Goal: Task Accomplishment & Management: Use online tool/utility

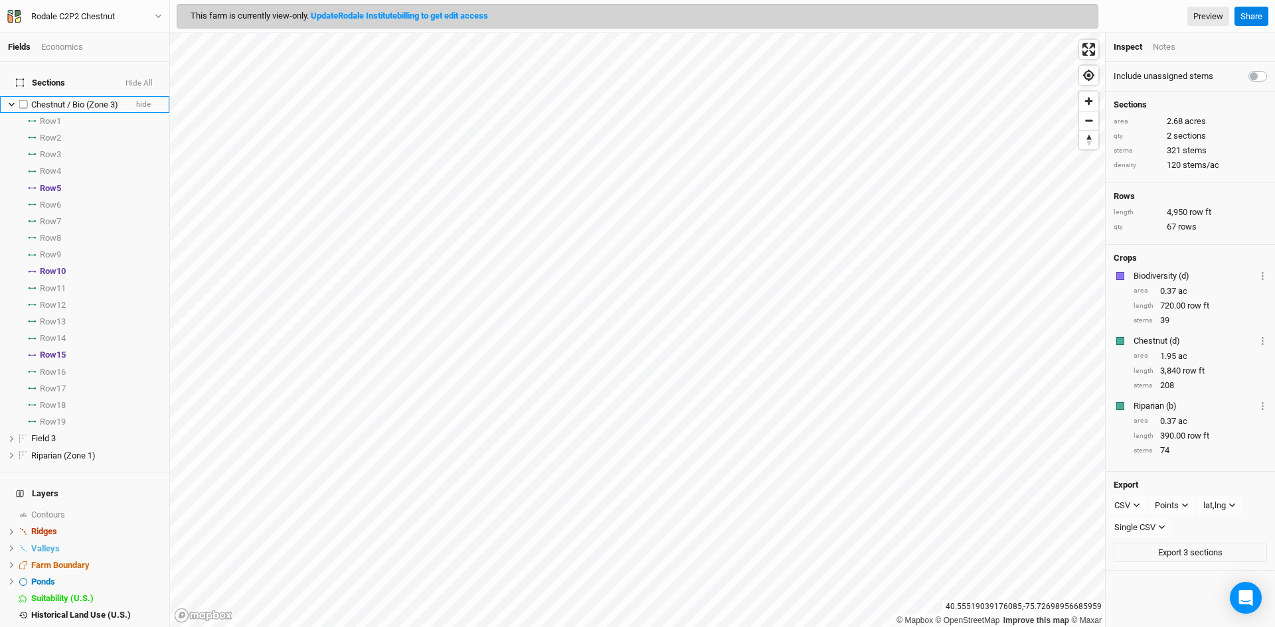
click at [6, 96] on li "Chestnut / Bio (Zone 3) hide" at bounding box center [84, 104] width 169 height 17
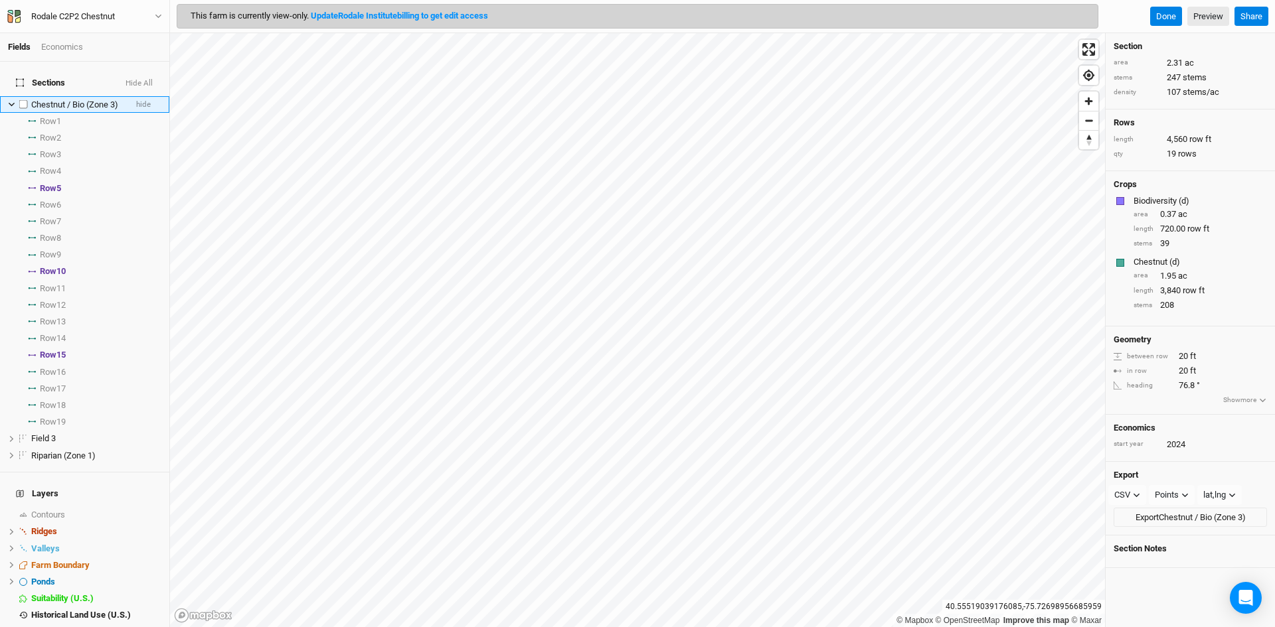
click at [11, 101] on icon at bounding box center [11, 104] width 7 height 7
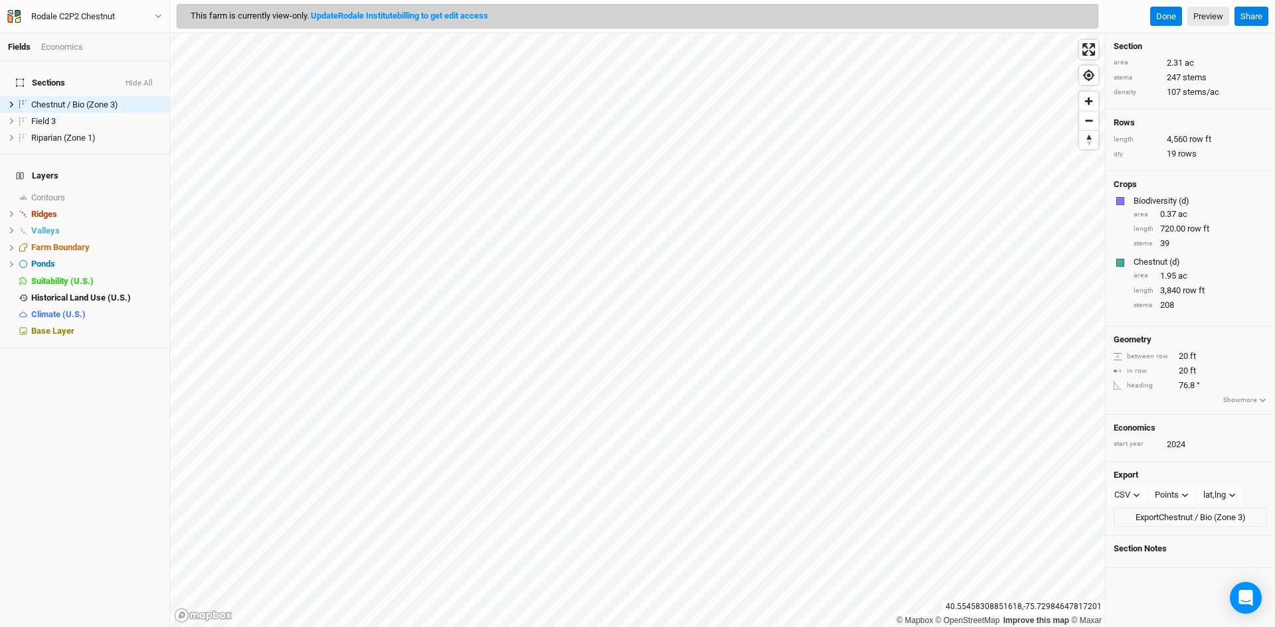
click at [60, 43] on div "Economics" at bounding box center [62, 47] width 42 height 12
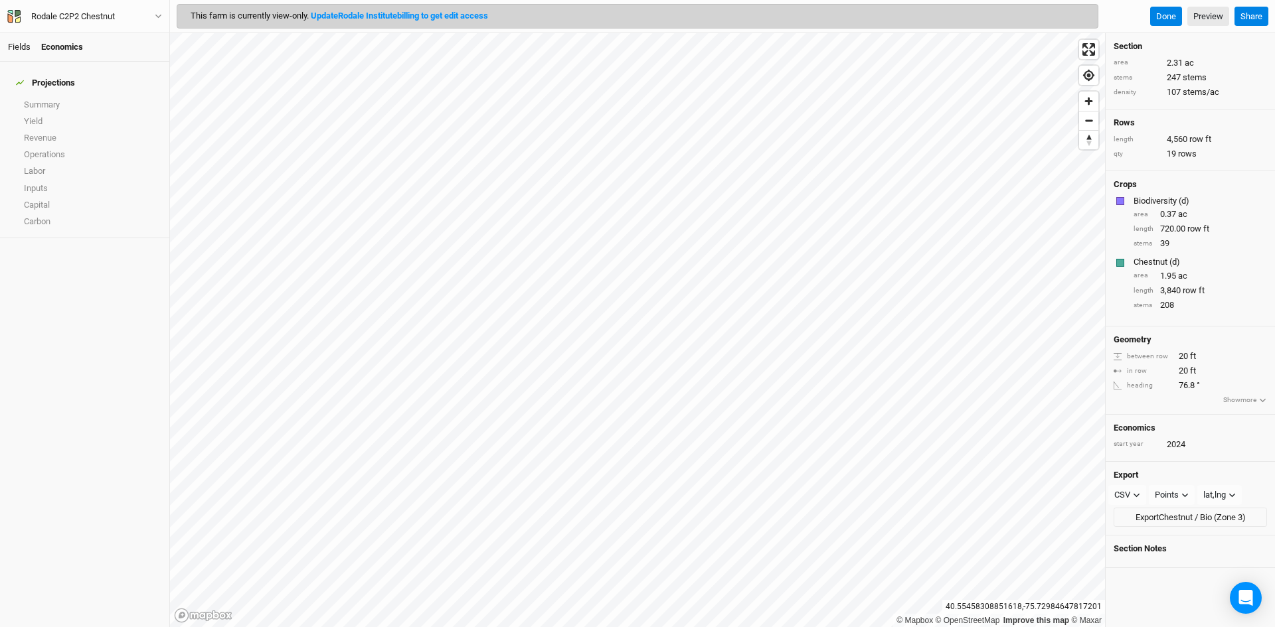
click at [17, 49] on link "Fields" at bounding box center [19, 47] width 23 height 10
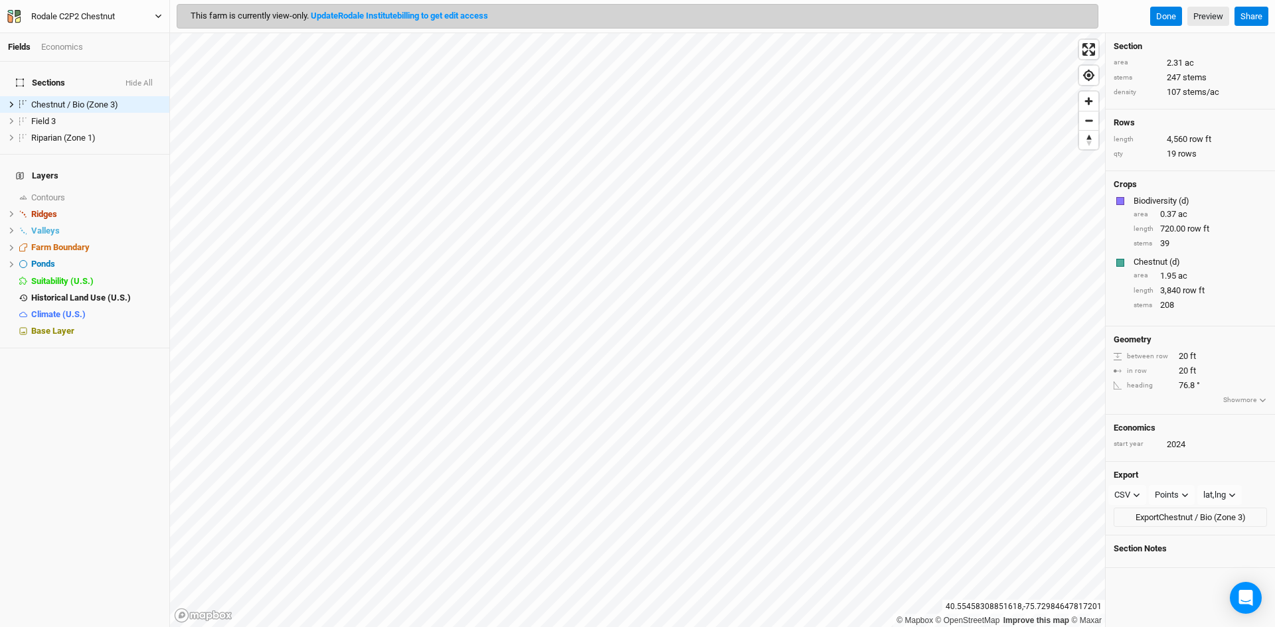
click at [23, 20] on div "Rodale C2P2 Chestnut" at bounding box center [73, 16] width 105 height 13
click at [64, 52] on div "Economics" at bounding box center [62, 47] width 42 height 12
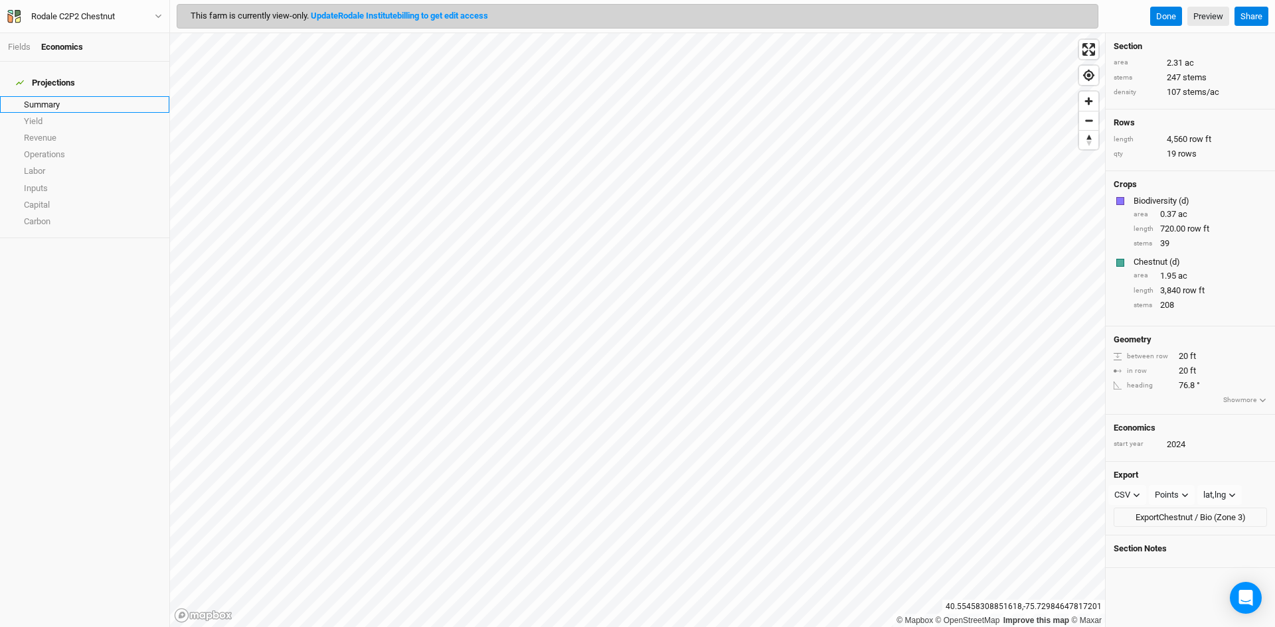
click at [35, 96] on link "Summary" at bounding box center [84, 104] width 169 height 17
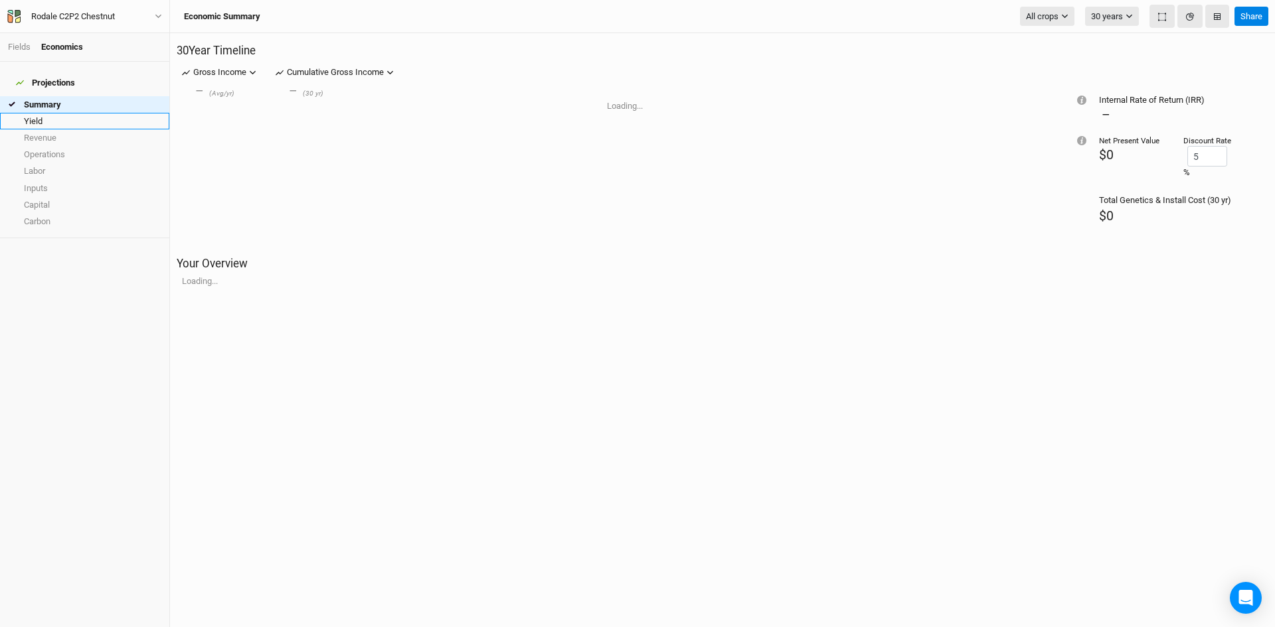
click at [42, 113] on link "Yield" at bounding box center [84, 121] width 169 height 17
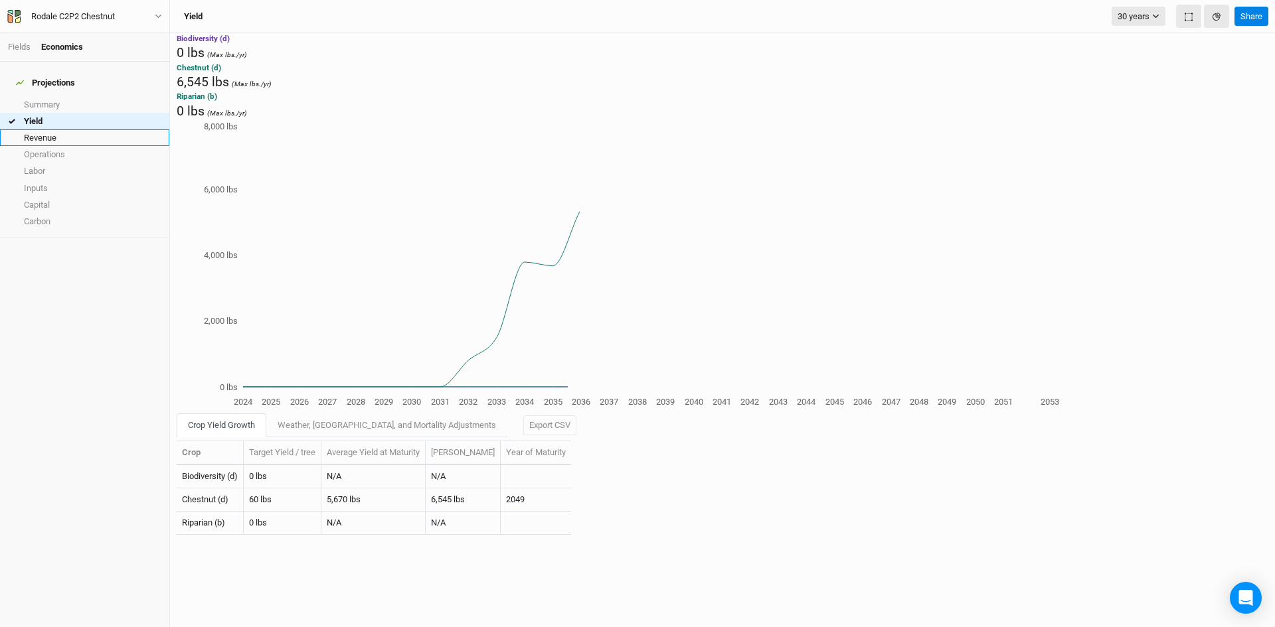
click at [42, 129] on link "Revenue" at bounding box center [84, 137] width 169 height 17
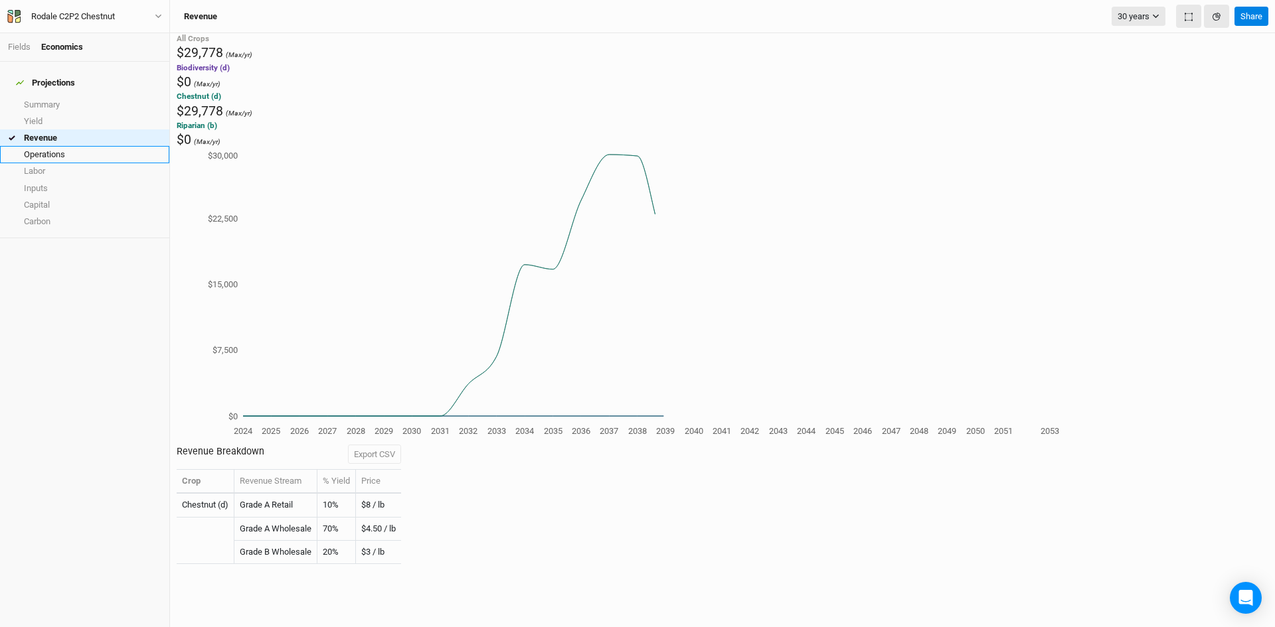
click at [47, 146] on link "Operations" at bounding box center [84, 154] width 169 height 17
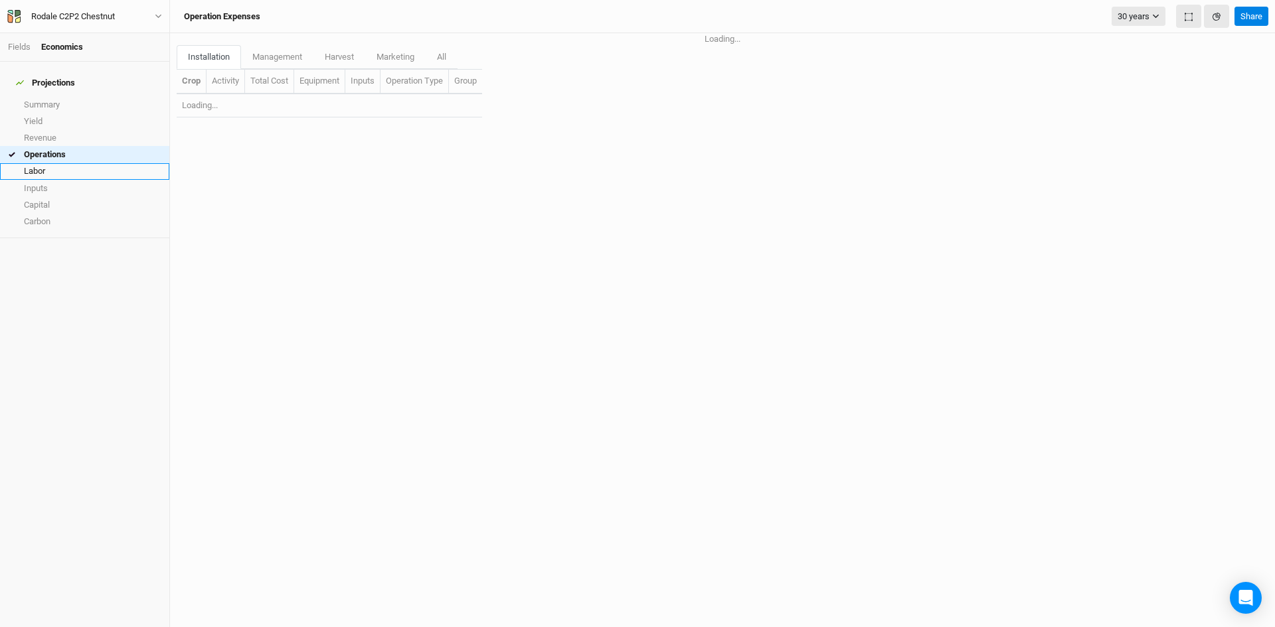
click at [46, 163] on link "Labor" at bounding box center [84, 171] width 169 height 17
click at [44, 180] on link "Inputs" at bounding box center [84, 188] width 169 height 17
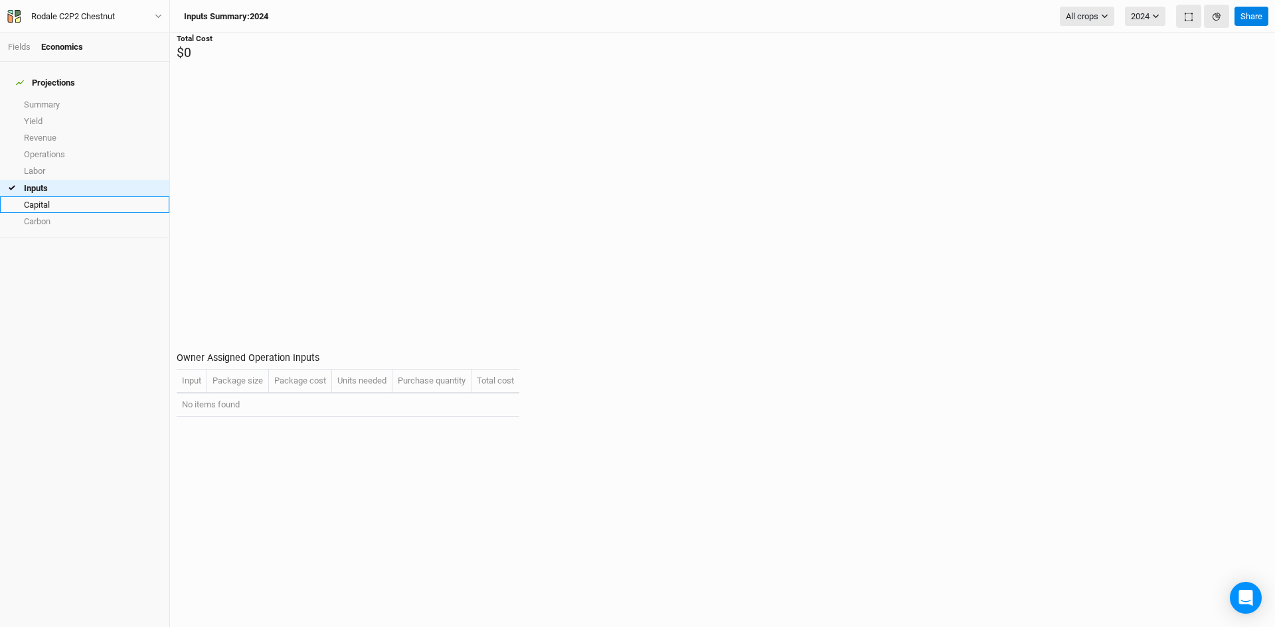
click at [48, 197] on link "Capital" at bounding box center [84, 205] width 169 height 17
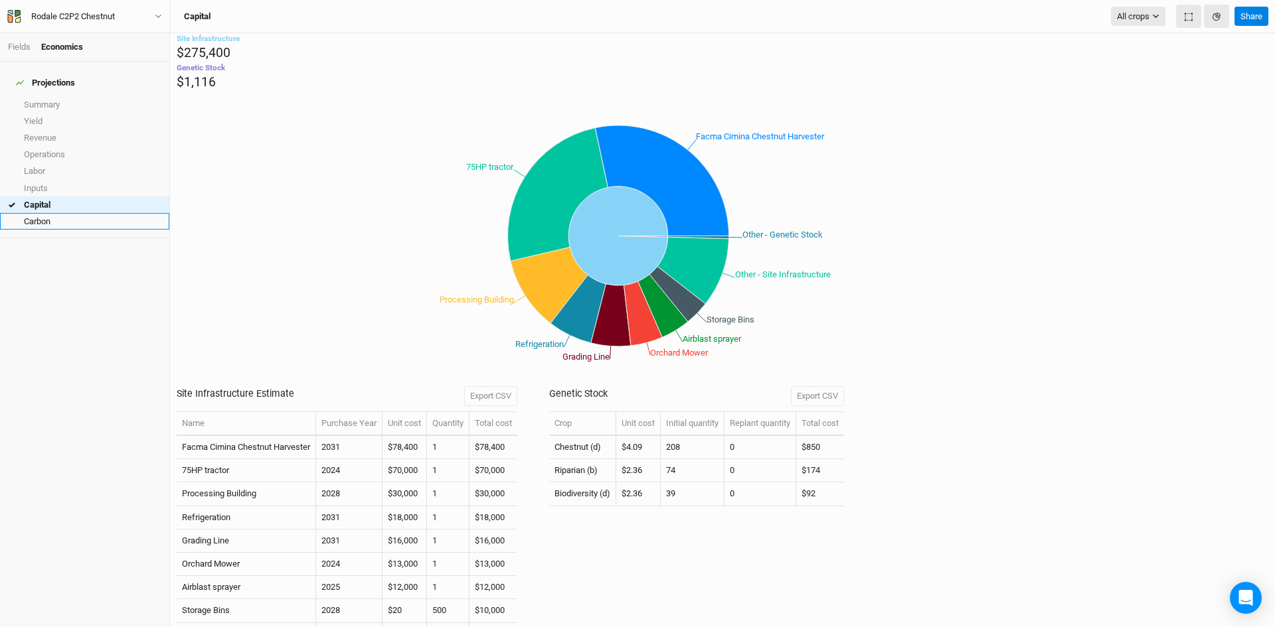
click at [50, 213] on link "Carbon" at bounding box center [84, 221] width 169 height 17
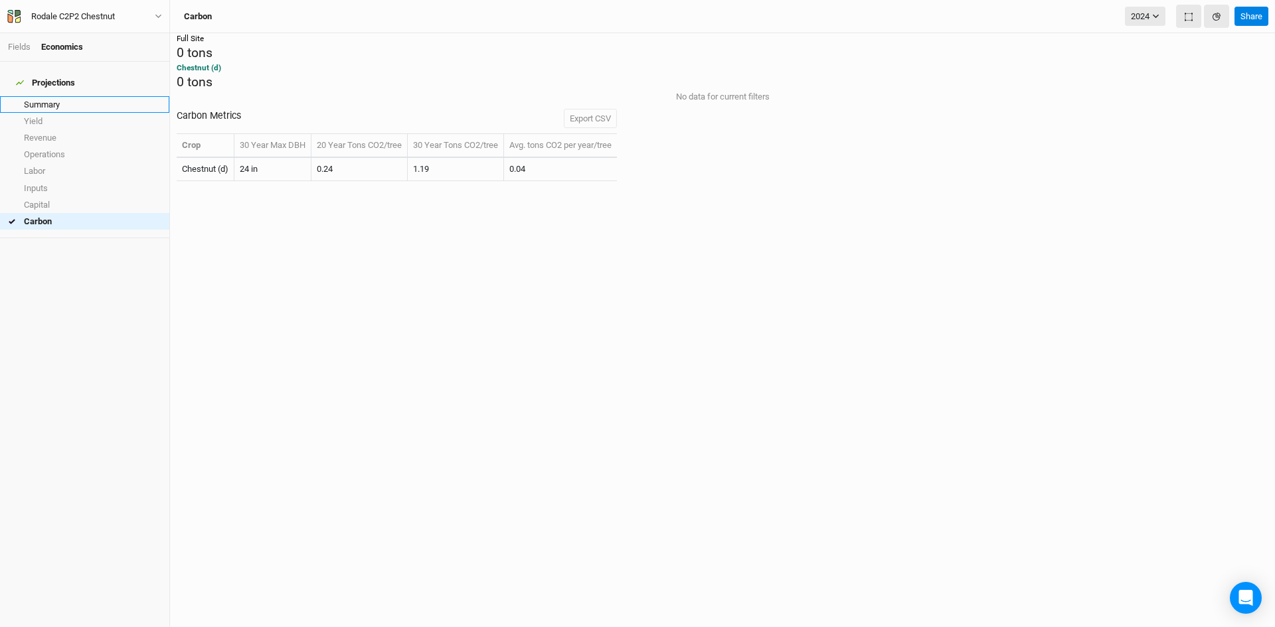
click at [55, 96] on link "Summary" at bounding box center [84, 104] width 169 height 17
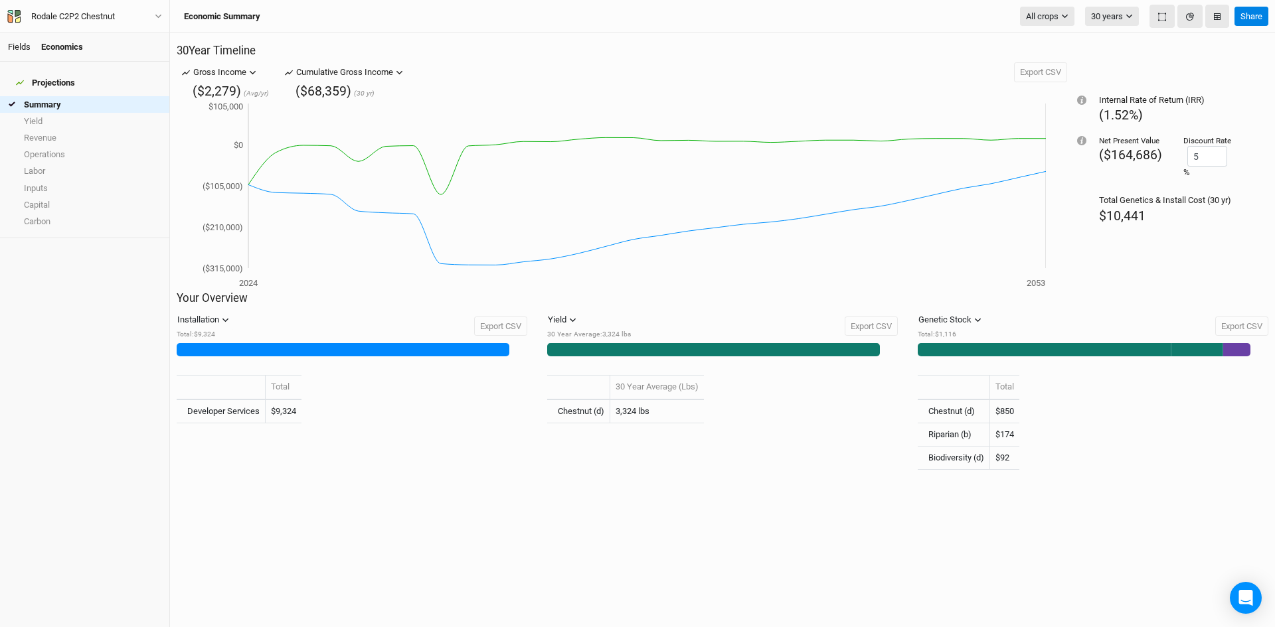
click at [13, 45] on link "Fields" at bounding box center [19, 47] width 23 height 10
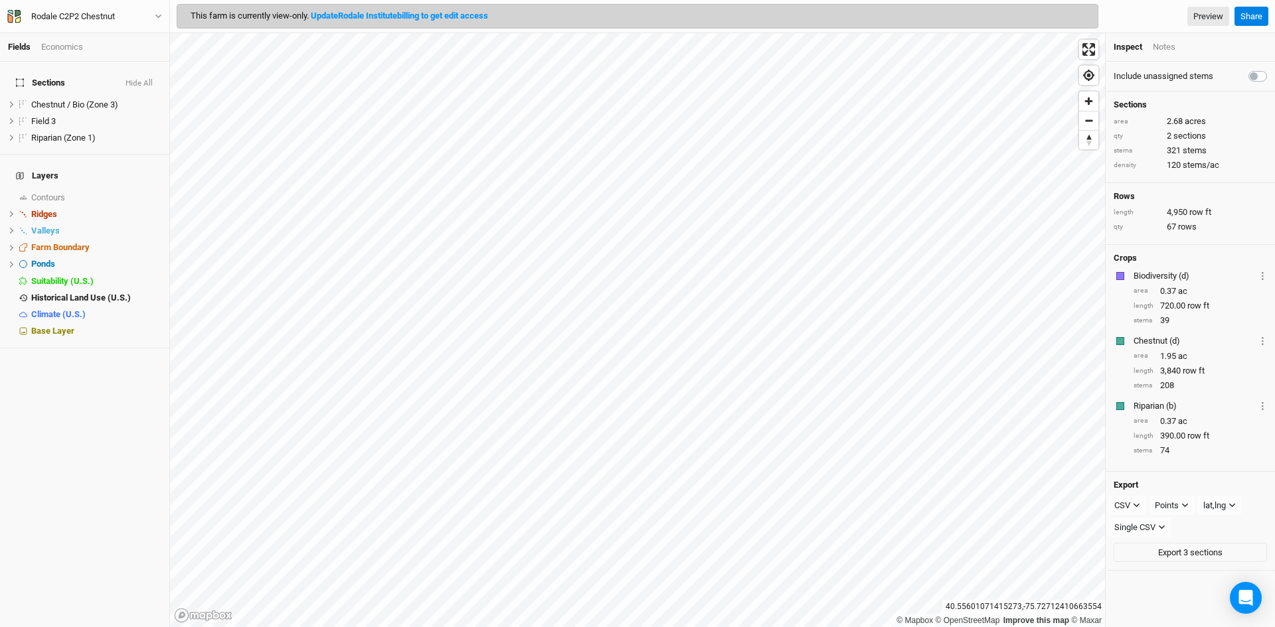
click at [24, 49] on link "Fields" at bounding box center [19, 47] width 23 height 10
click at [115, 22] on div "Rodale C2P2 Chestnut" at bounding box center [73, 16] width 84 height 13
click at [94, 38] on button "Back" at bounding box center [109, 37] width 105 height 17
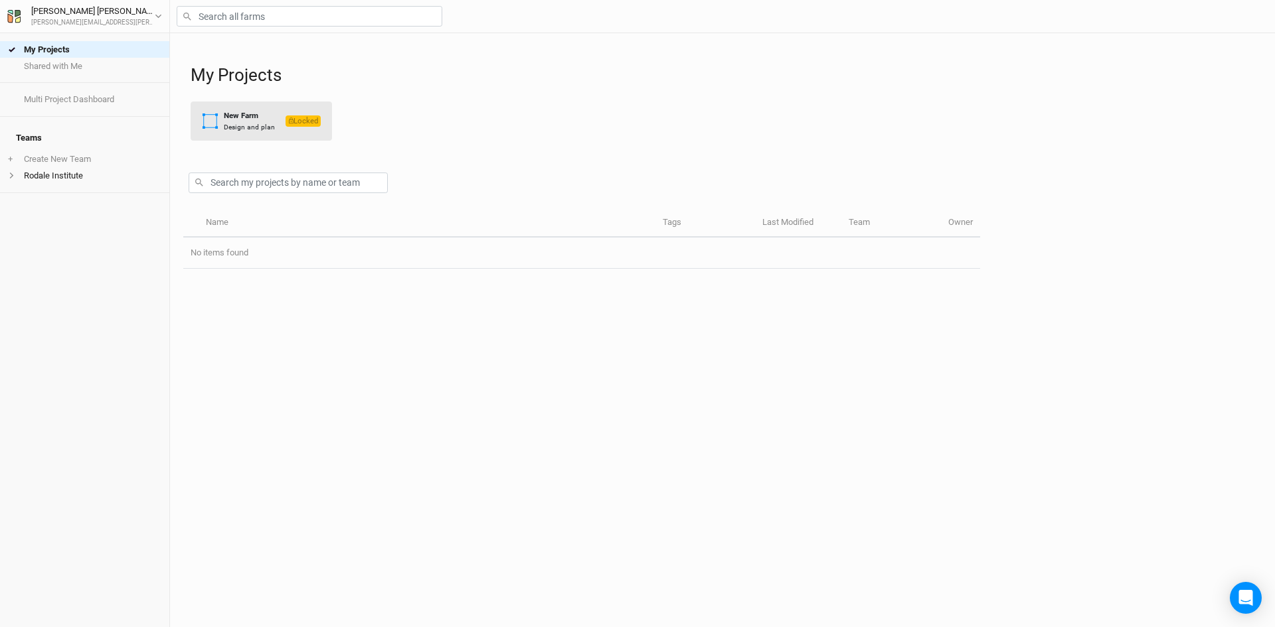
click at [257, 129] on div "Design and plan" at bounding box center [249, 127] width 51 height 10
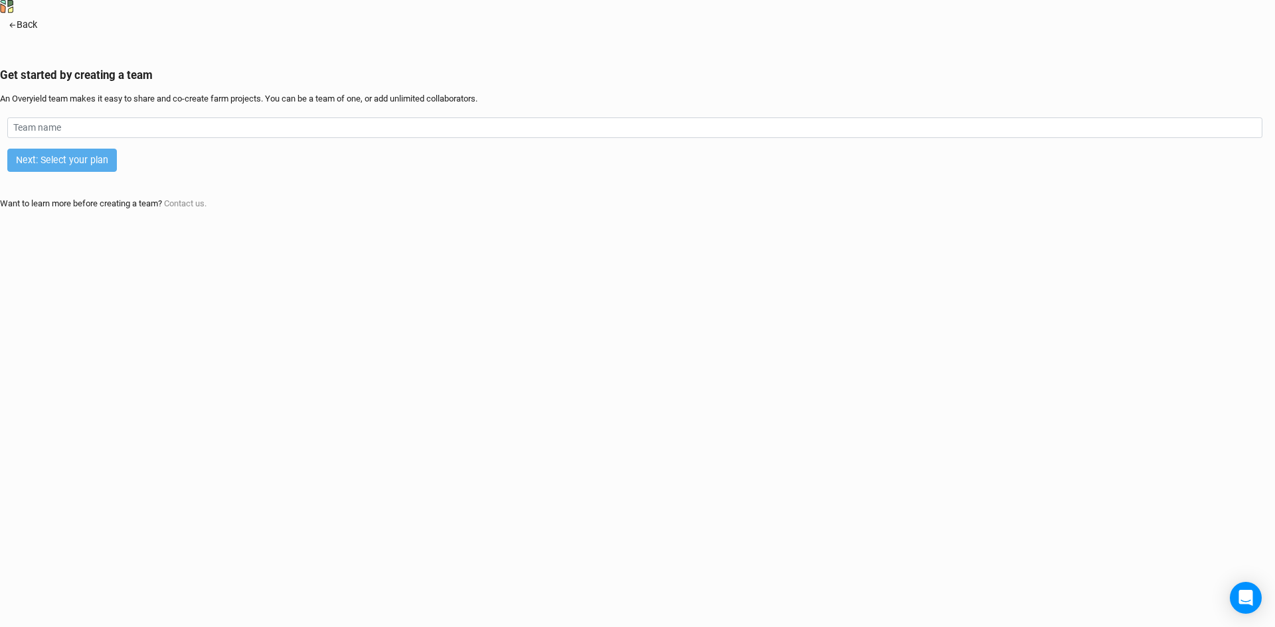
click at [17, 29] on icon "button" at bounding box center [13, 25] width 8 height 8
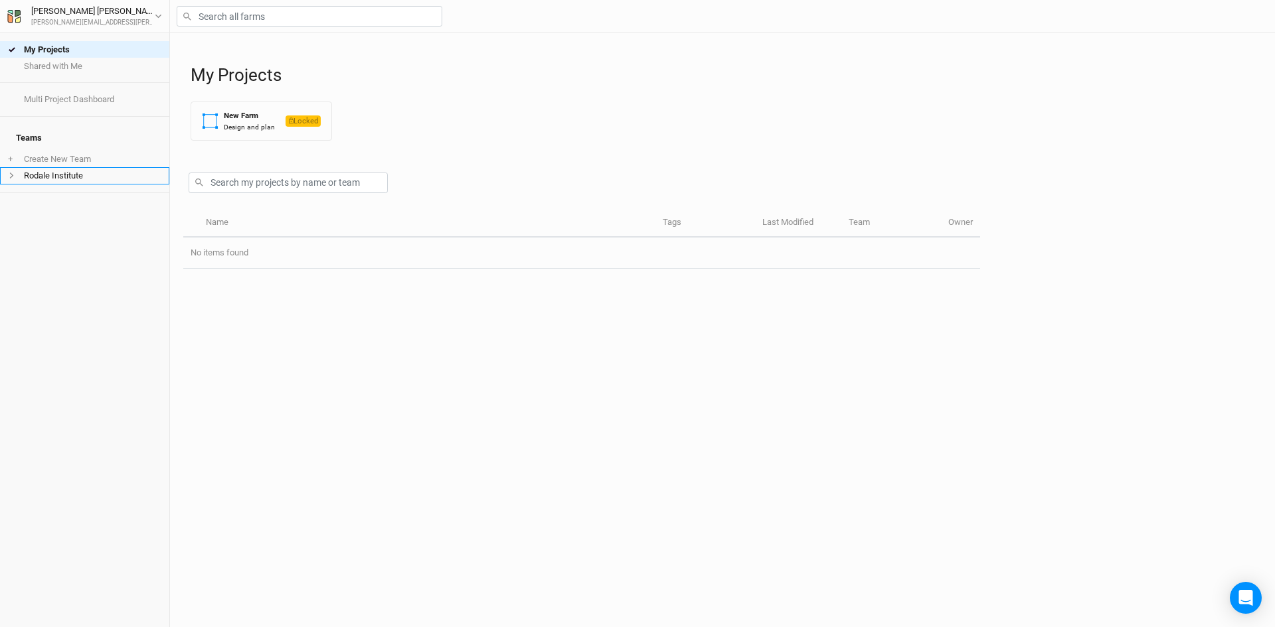
click at [45, 171] on li "Rodale Institute" at bounding box center [84, 175] width 169 height 17
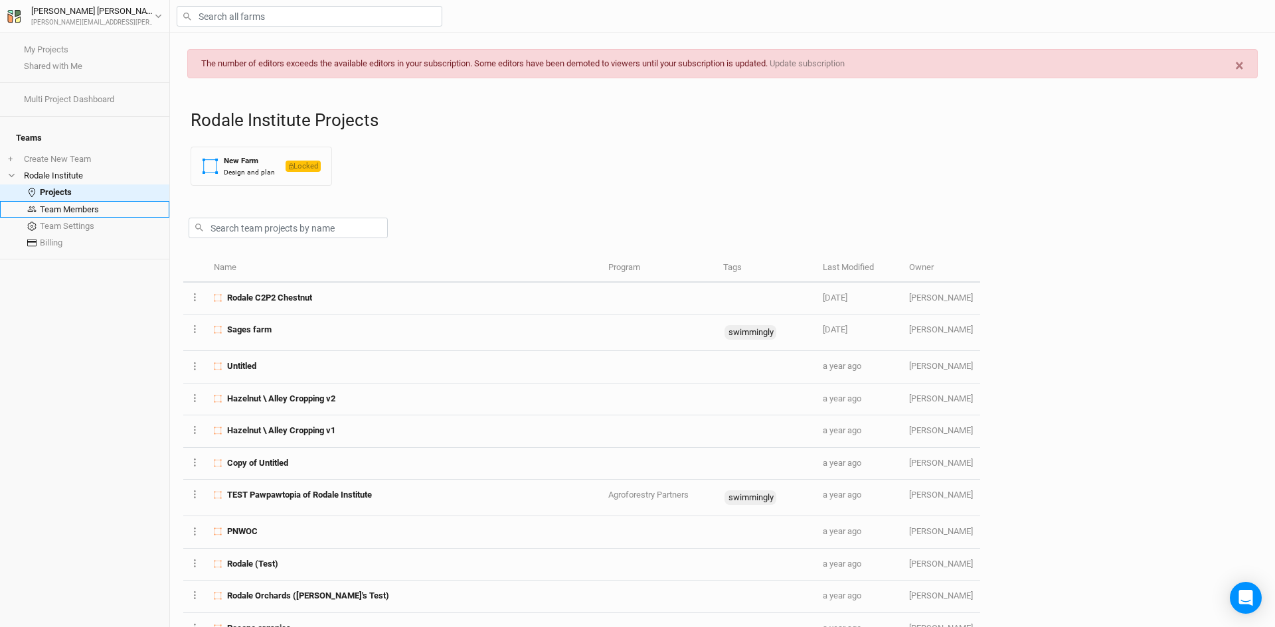
click at [46, 202] on link "Team Members" at bounding box center [84, 209] width 169 height 17
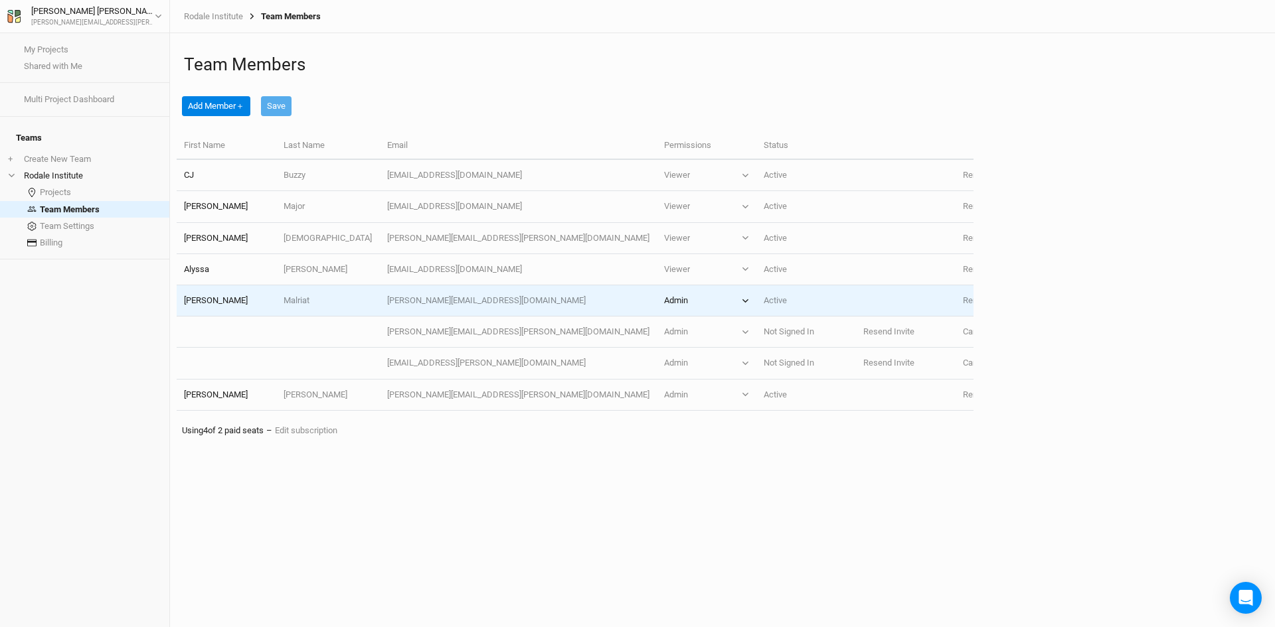
click at [742, 301] on icon "button" at bounding box center [745, 300] width 7 height 7
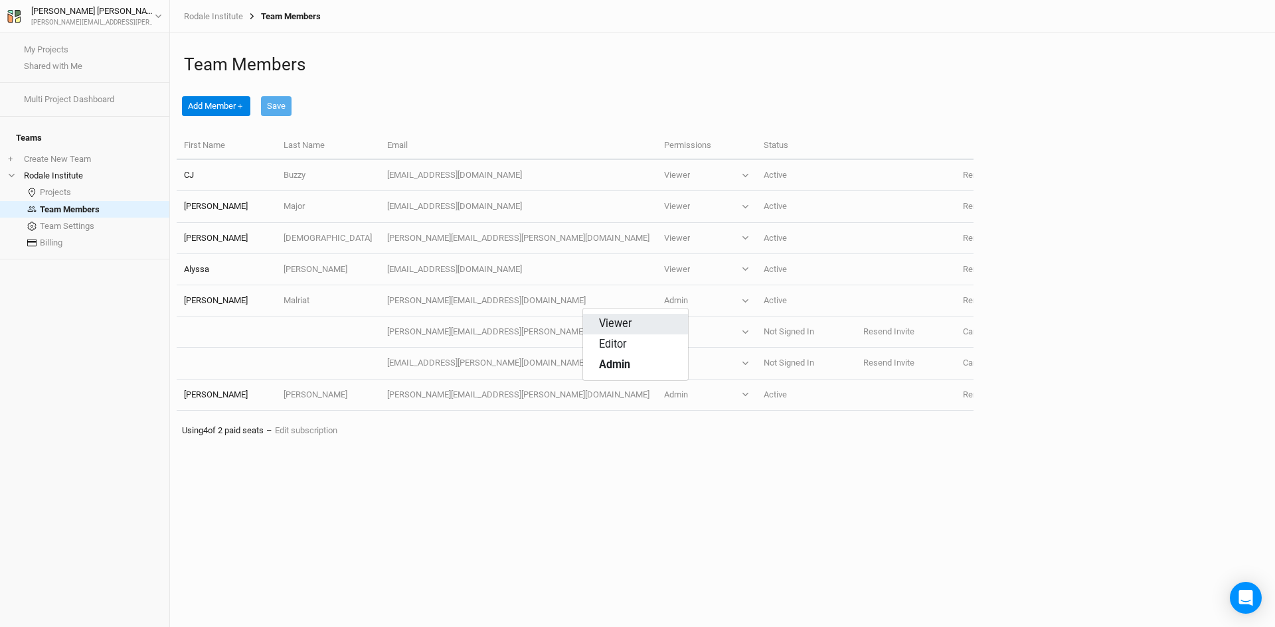
click at [633, 327] on button "Viewer" at bounding box center [635, 324] width 105 height 21
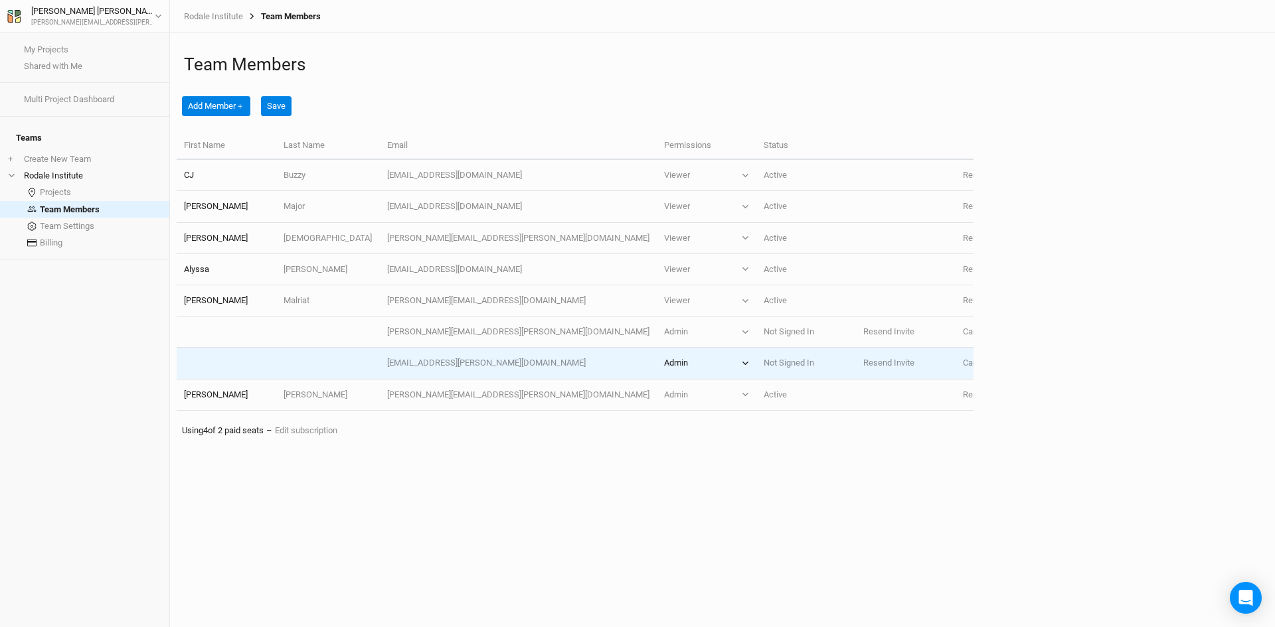
click at [742, 366] on icon "button" at bounding box center [745, 363] width 7 height 7
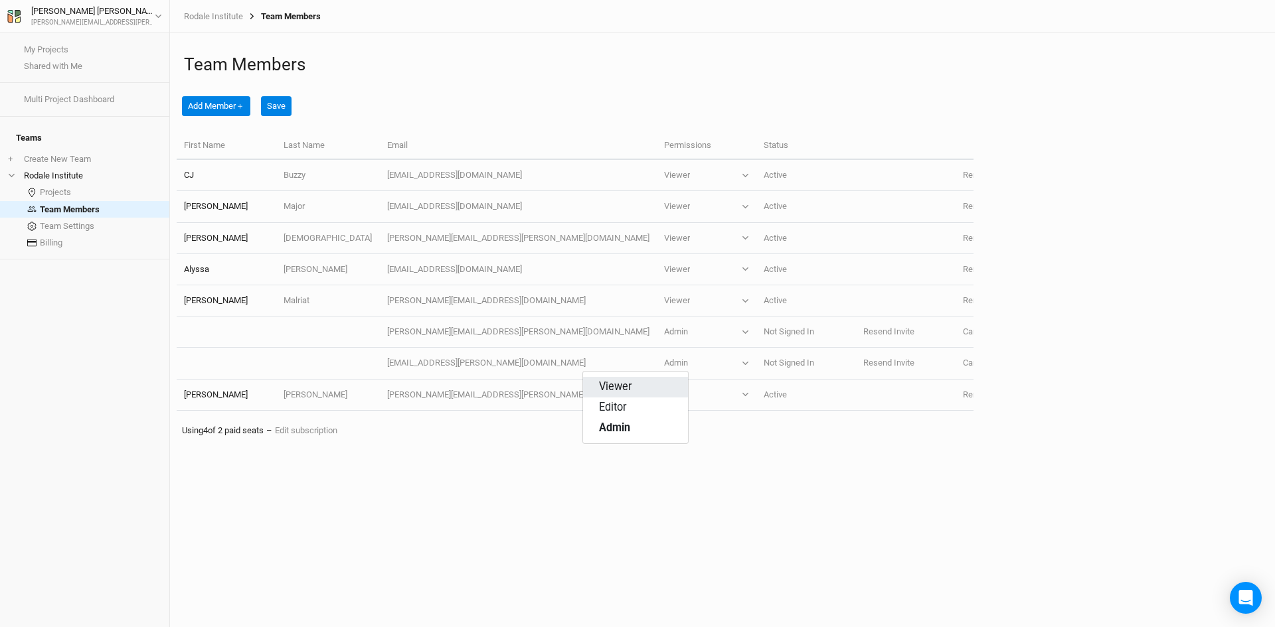
click at [635, 388] on button "Viewer" at bounding box center [635, 387] width 105 height 21
click at [44, 185] on link "Projects" at bounding box center [84, 193] width 169 height 17
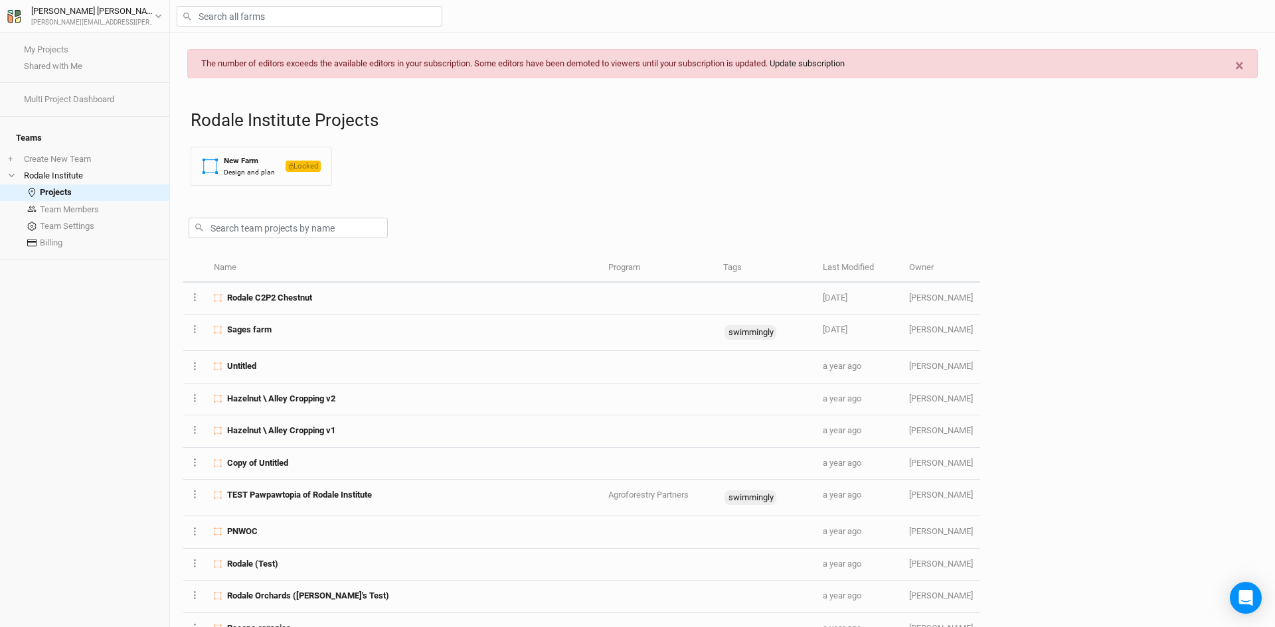
click at [845, 64] on link "Update subscription" at bounding box center [806, 63] width 75 height 10
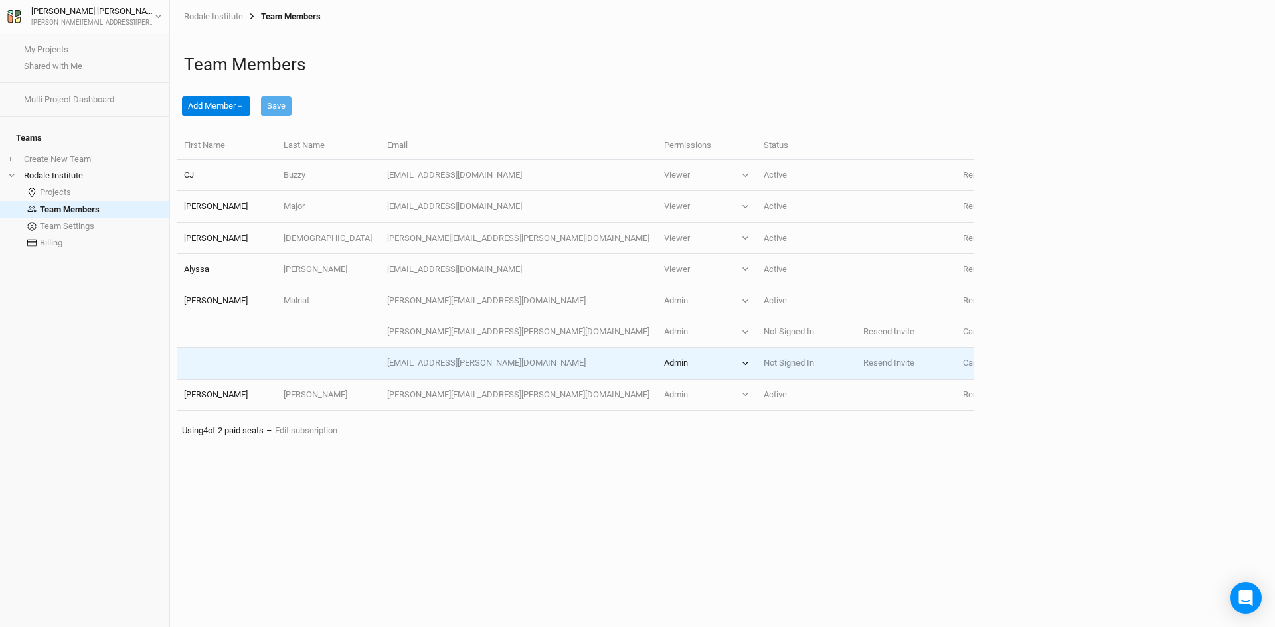
click at [742, 360] on icon "button" at bounding box center [745, 363] width 7 height 7
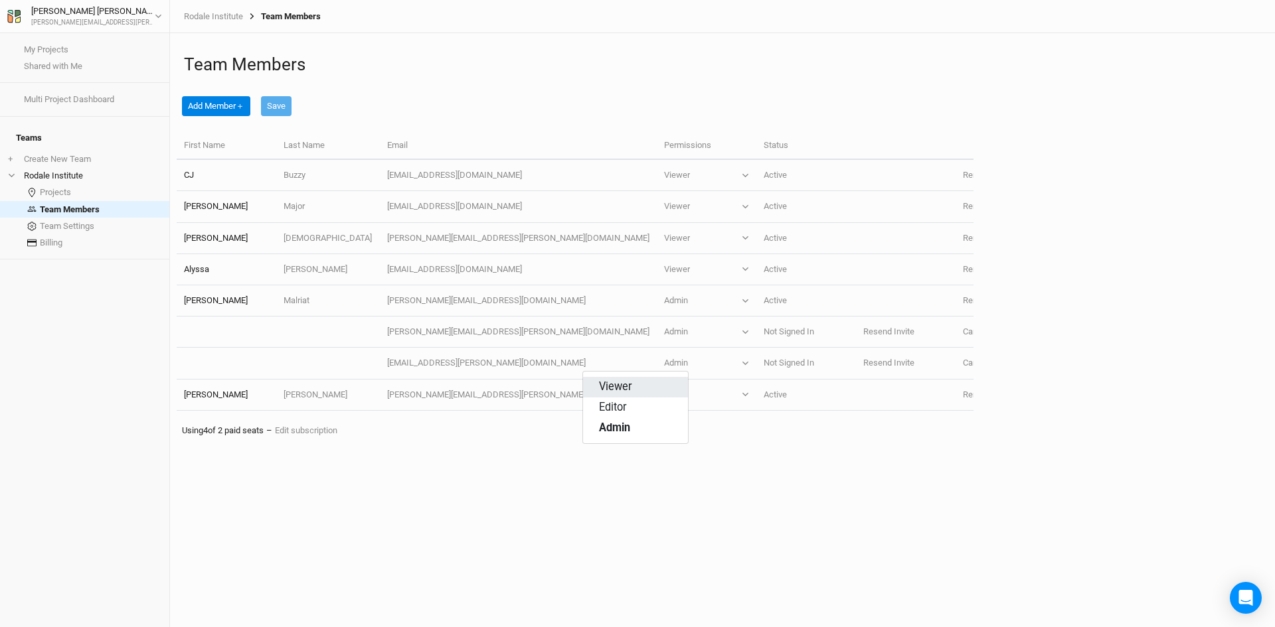
click at [632, 390] on button "Viewer" at bounding box center [635, 387] width 105 height 21
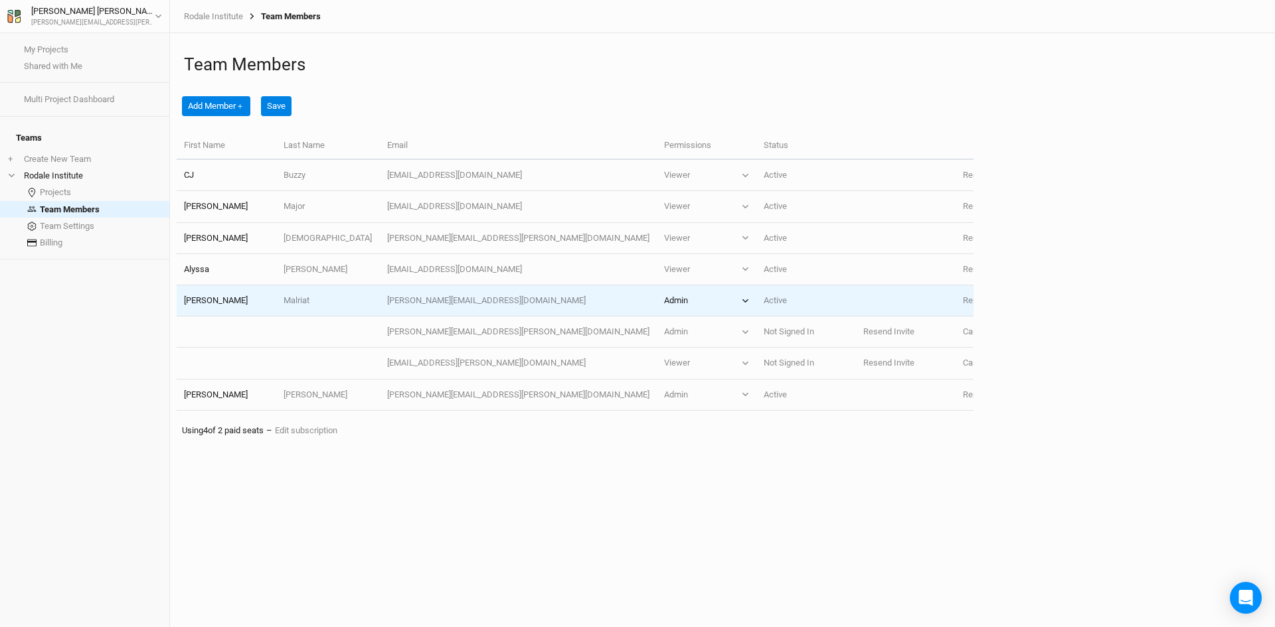
click at [742, 297] on icon "button" at bounding box center [745, 300] width 7 height 7
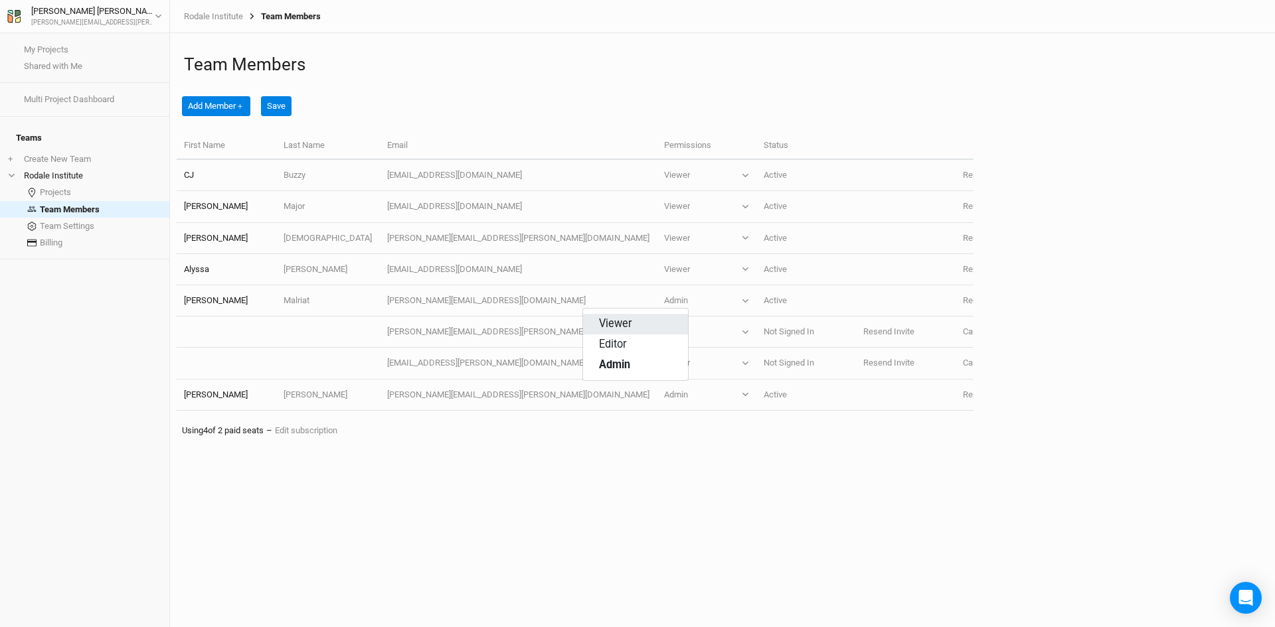
click at [626, 323] on span "Viewer" at bounding box center [615, 324] width 33 height 15
click at [291, 104] on button "Save" at bounding box center [276, 106] width 31 height 20
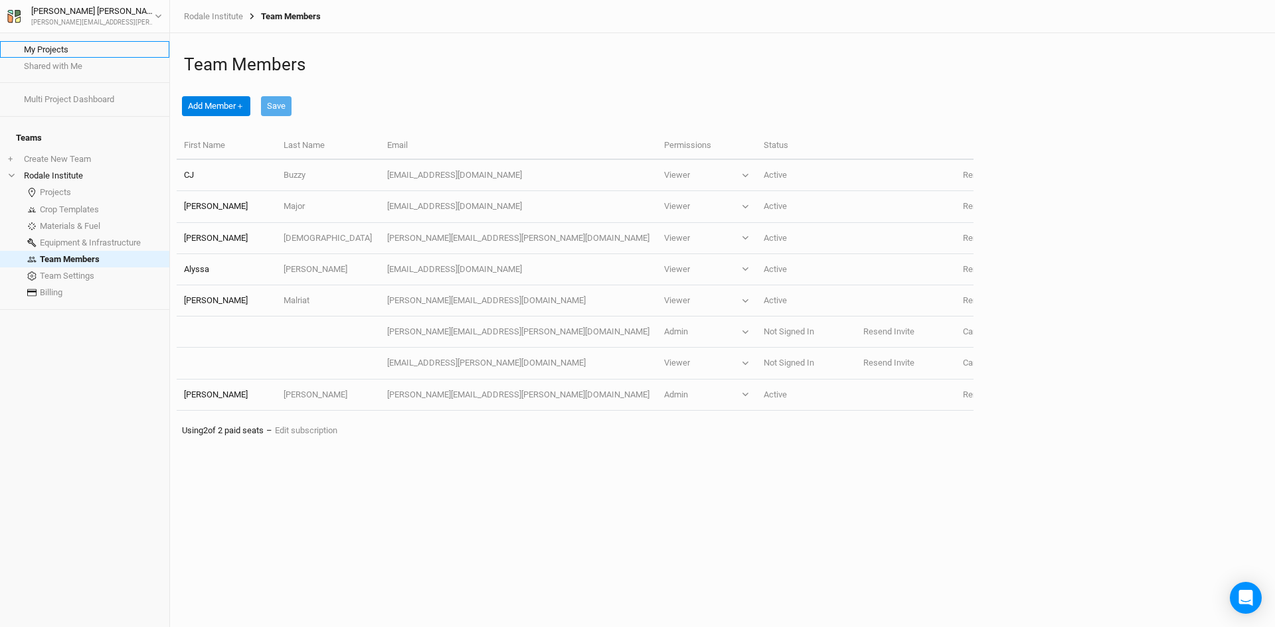
click at [58, 48] on link "My Projects" at bounding box center [84, 49] width 169 height 17
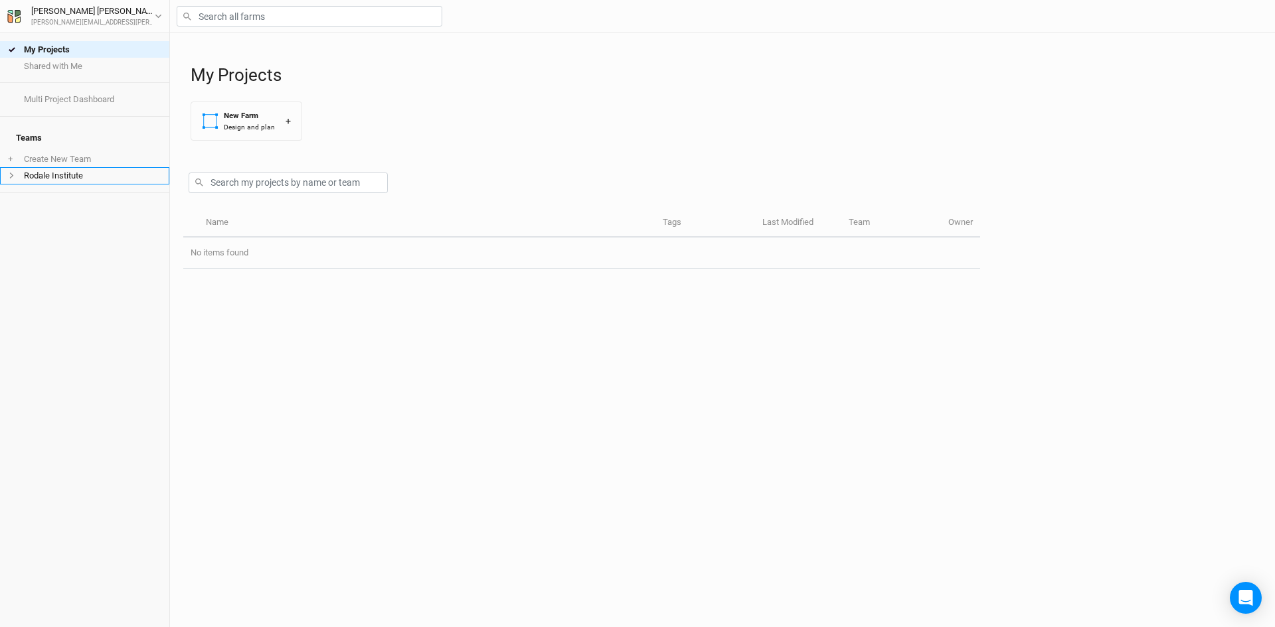
click at [11, 173] on icon at bounding box center [12, 176] width 4 height 6
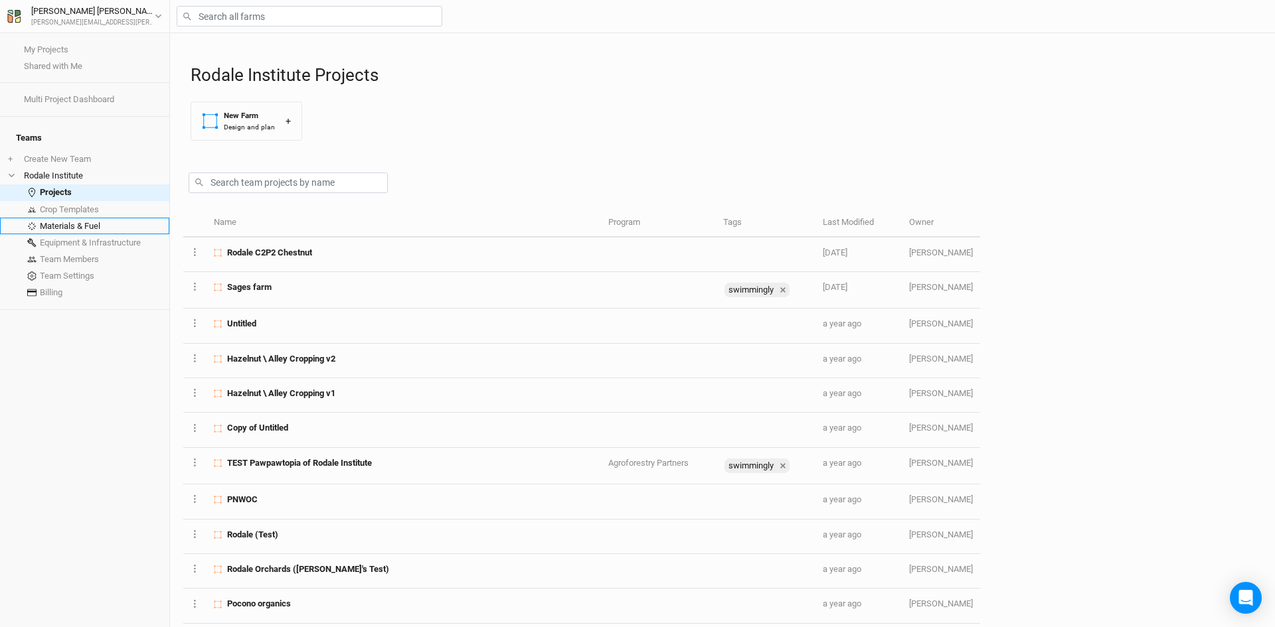
click at [114, 219] on link "Materials & Fuel" at bounding box center [84, 226] width 169 height 17
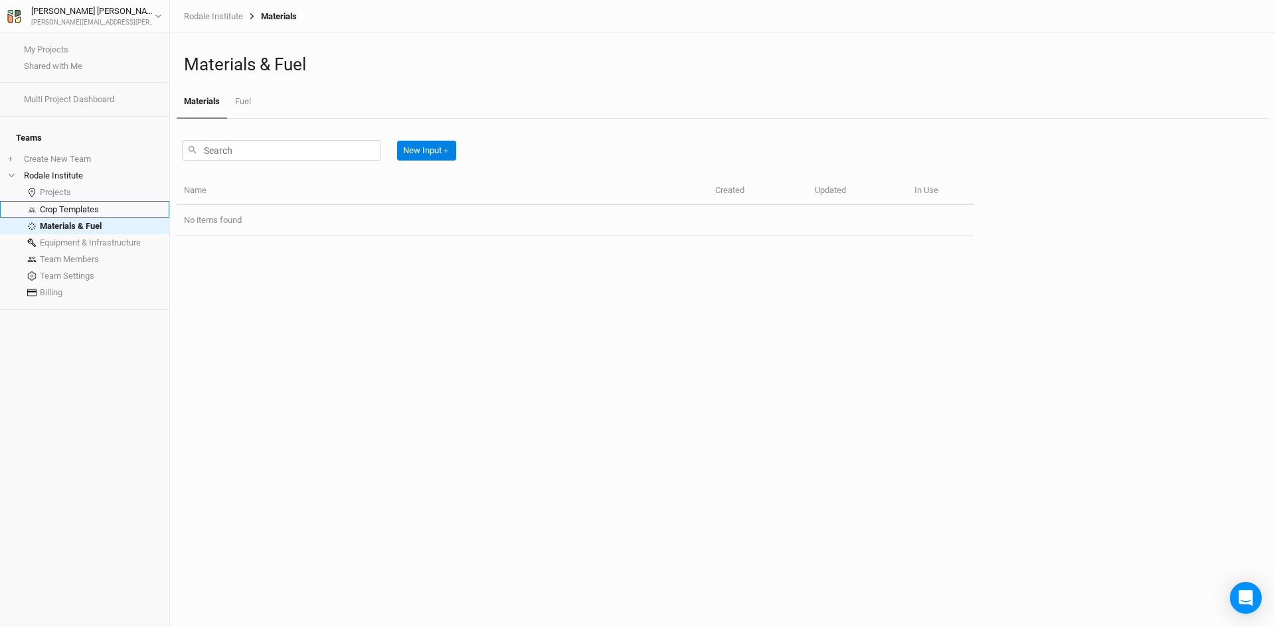
click at [80, 205] on link "Crop Templates" at bounding box center [84, 209] width 169 height 17
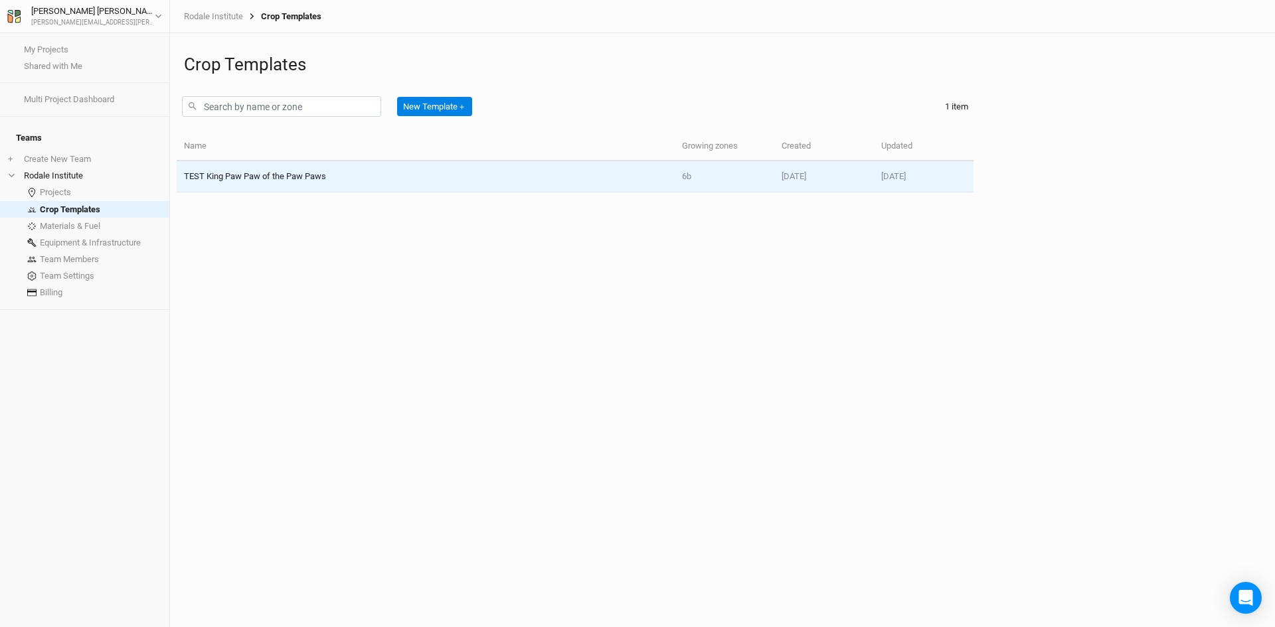
click at [285, 180] on span "TEST King Paw Paw of the Paw Paws" at bounding box center [255, 176] width 142 height 10
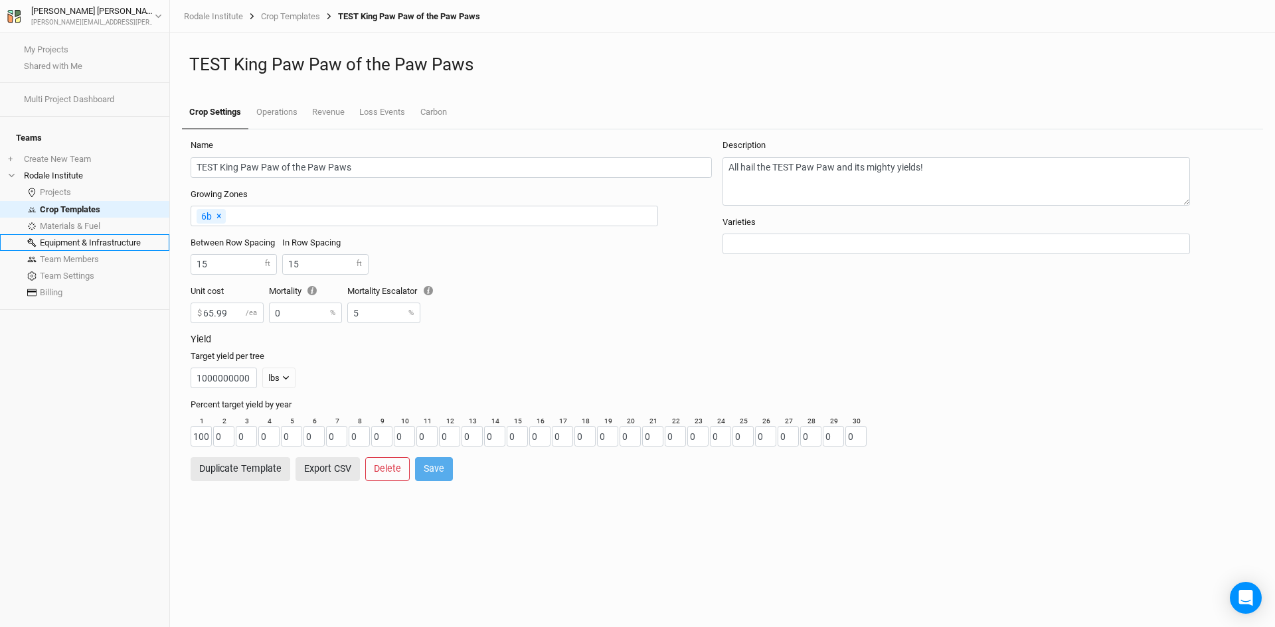
click at [88, 234] on link "Equipment & Infrastructure" at bounding box center [84, 242] width 169 height 17
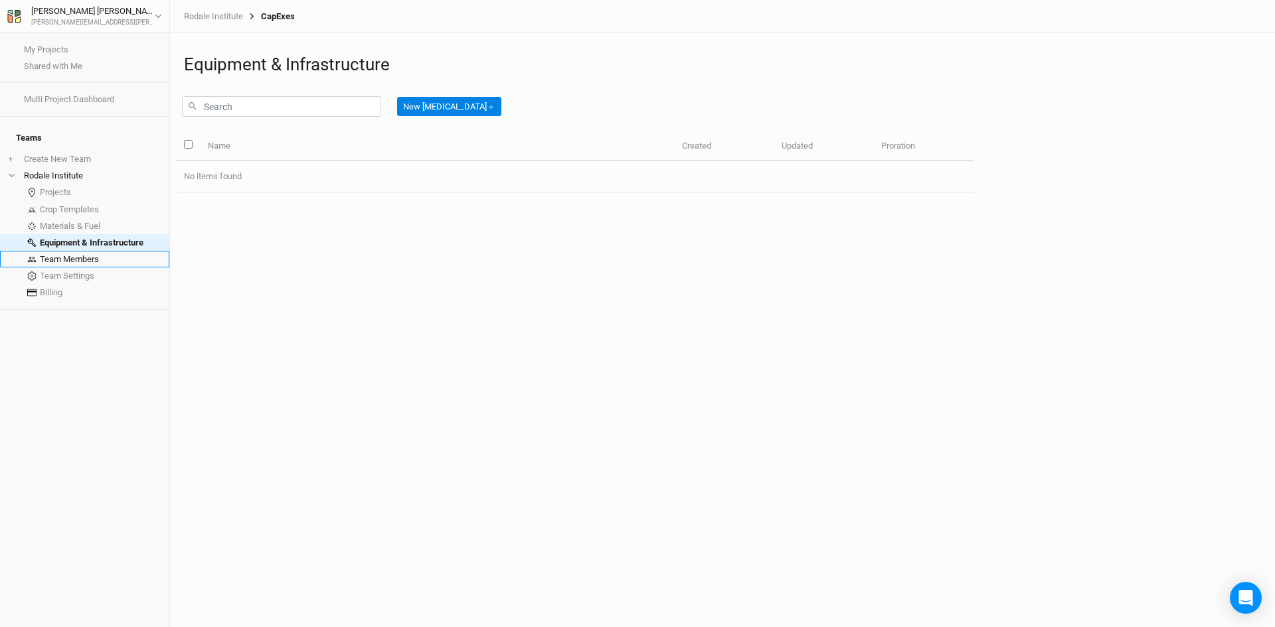
click at [68, 251] on link "Team Members" at bounding box center [84, 259] width 169 height 17
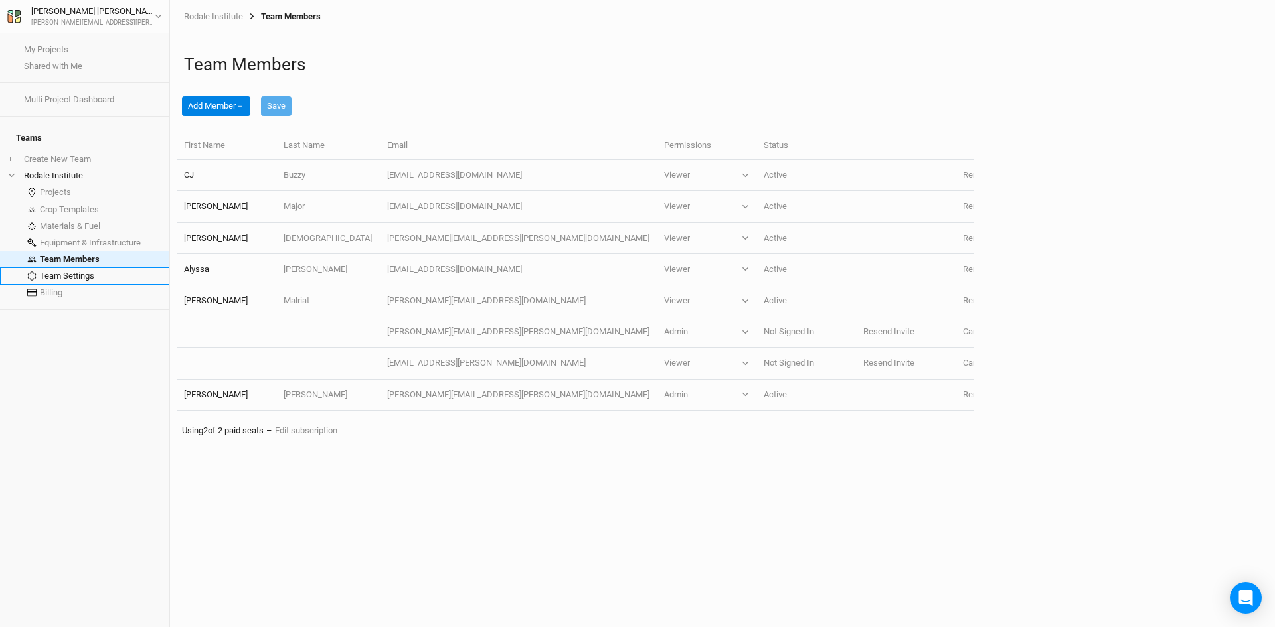
click at [63, 268] on link "Team Settings" at bounding box center [84, 276] width 169 height 17
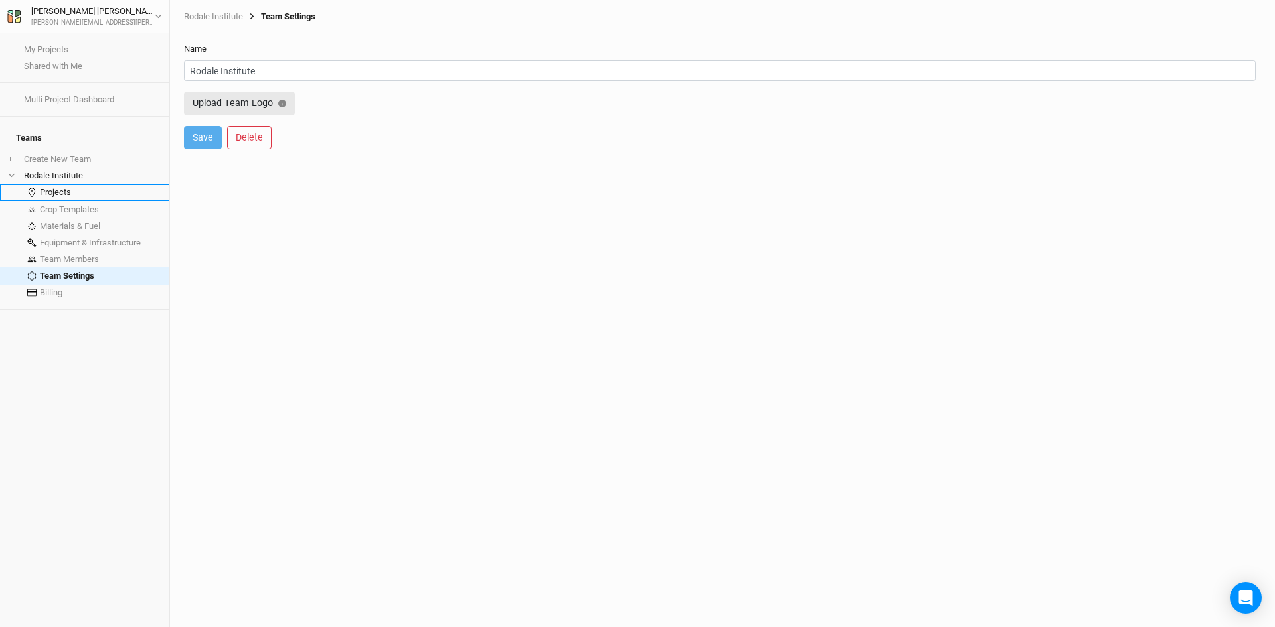
click at [51, 185] on link "Projects" at bounding box center [84, 193] width 169 height 17
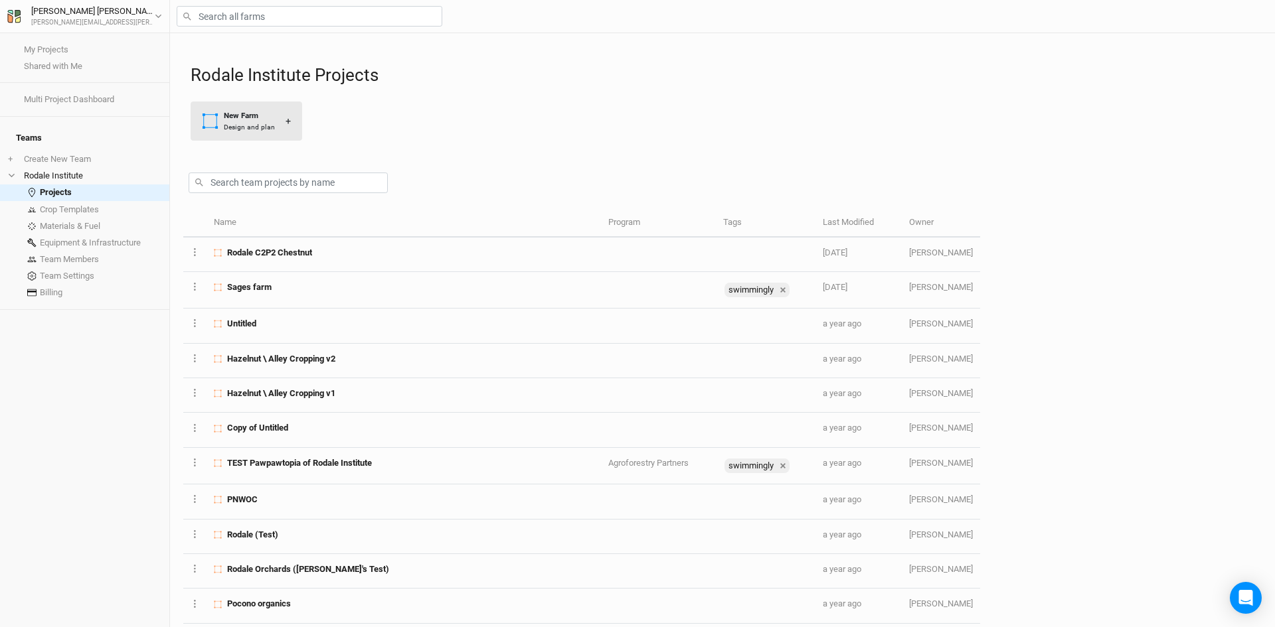
click at [267, 114] on div "New Farm" at bounding box center [249, 115] width 51 height 11
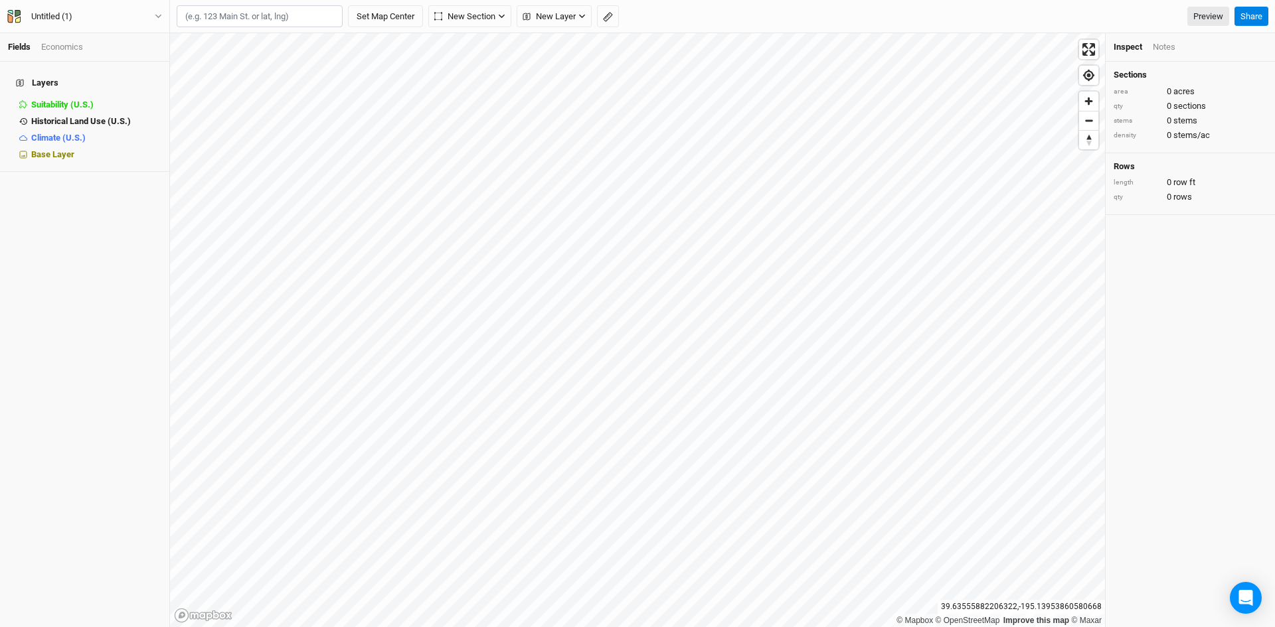
paste input "[STREET_ADDRESS][PERSON_NAME]"
click at [248, 44] on div "[STREET_ADDRESS]" at bounding box center [286, 44] width 165 height 11
type input "[STREET_ADDRESS][US_STATE]"
click at [493, 16] on span "New Section" at bounding box center [464, 16] width 61 height 13
click at [485, 39] on button "Grid" at bounding box center [482, 45] width 105 height 21
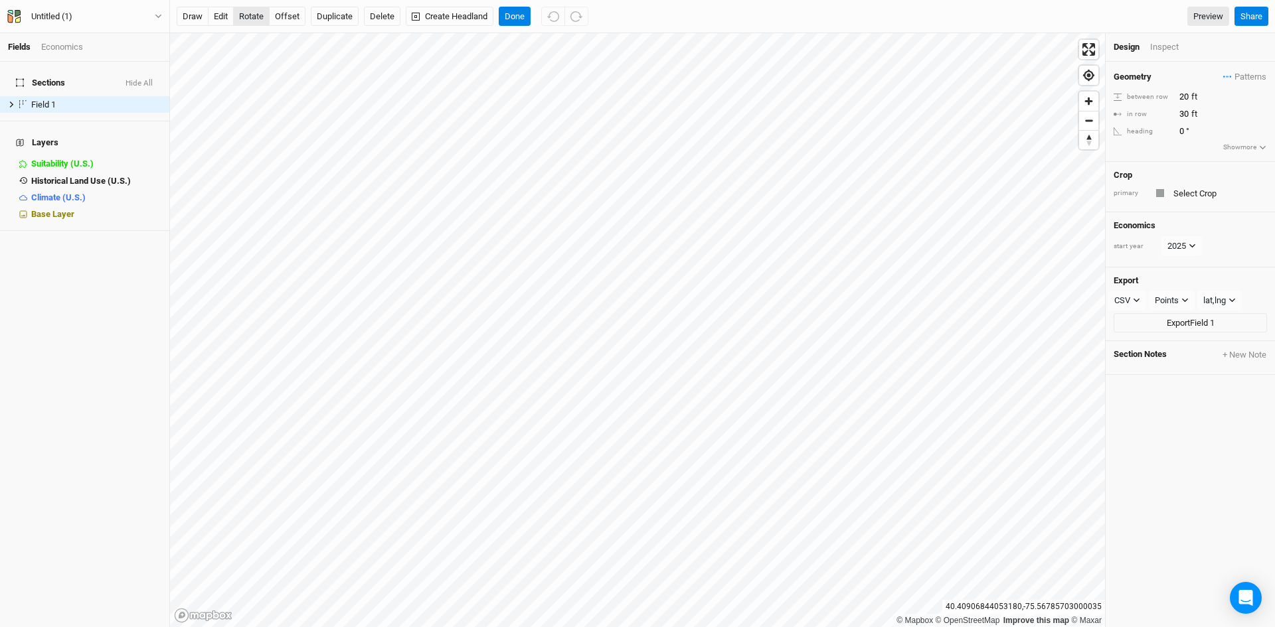
click at [256, 17] on button "rotate" at bounding box center [251, 17] width 37 height 20
type input "124.6"
click at [1163, 48] on div "Inspect" at bounding box center [1173, 47] width 47 height 12
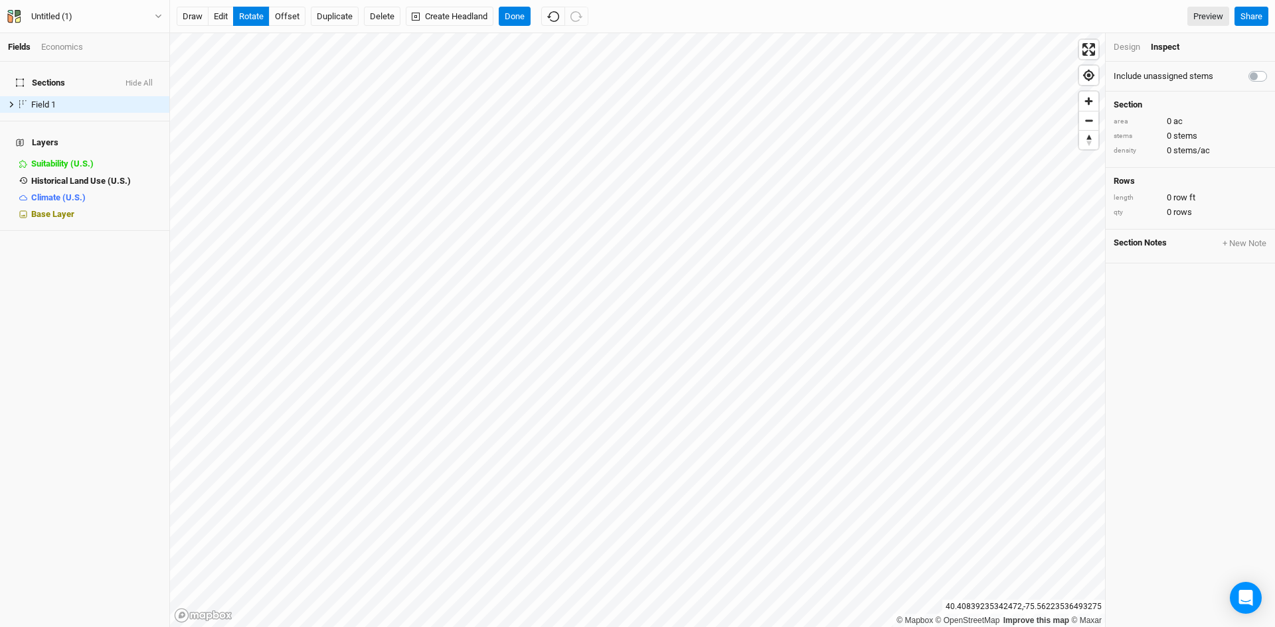
click at [1126, 54] on div "Design Inspect" at bounding box center [1189, 47] width 169 height 29
click at [1125, 45] on div "Design" at bounding box center [1126, 47] width 27 height 12
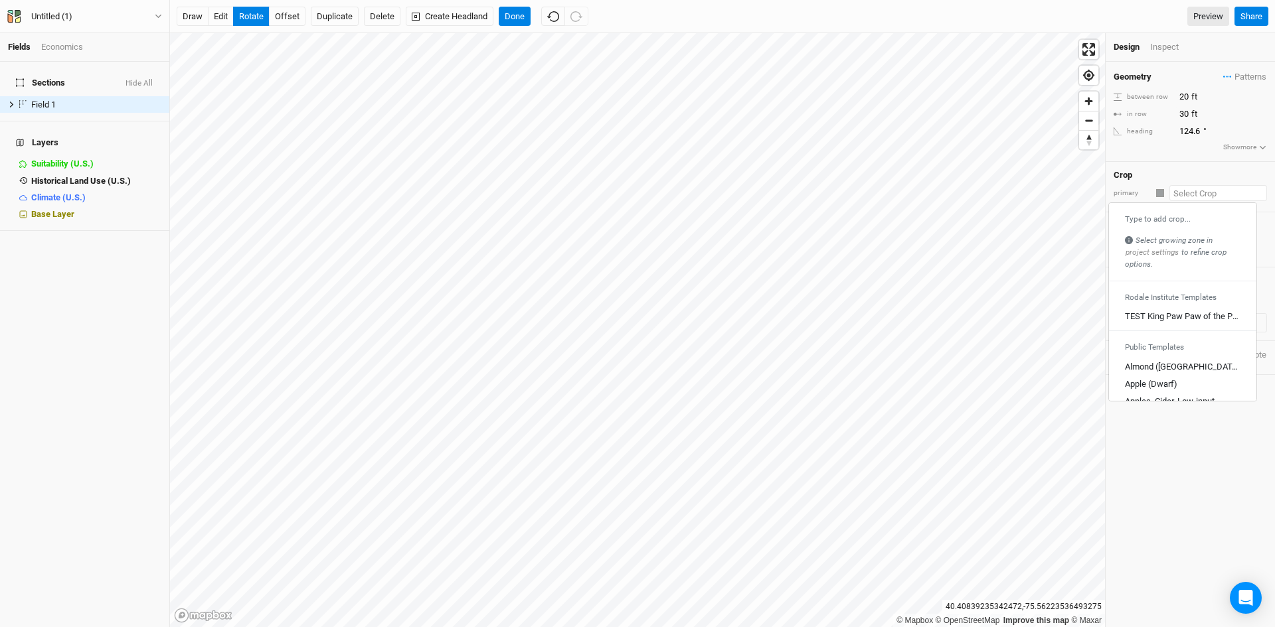
click at [1213, 194] on input "text" at bounding box center [1218, 193] width 98 height 16
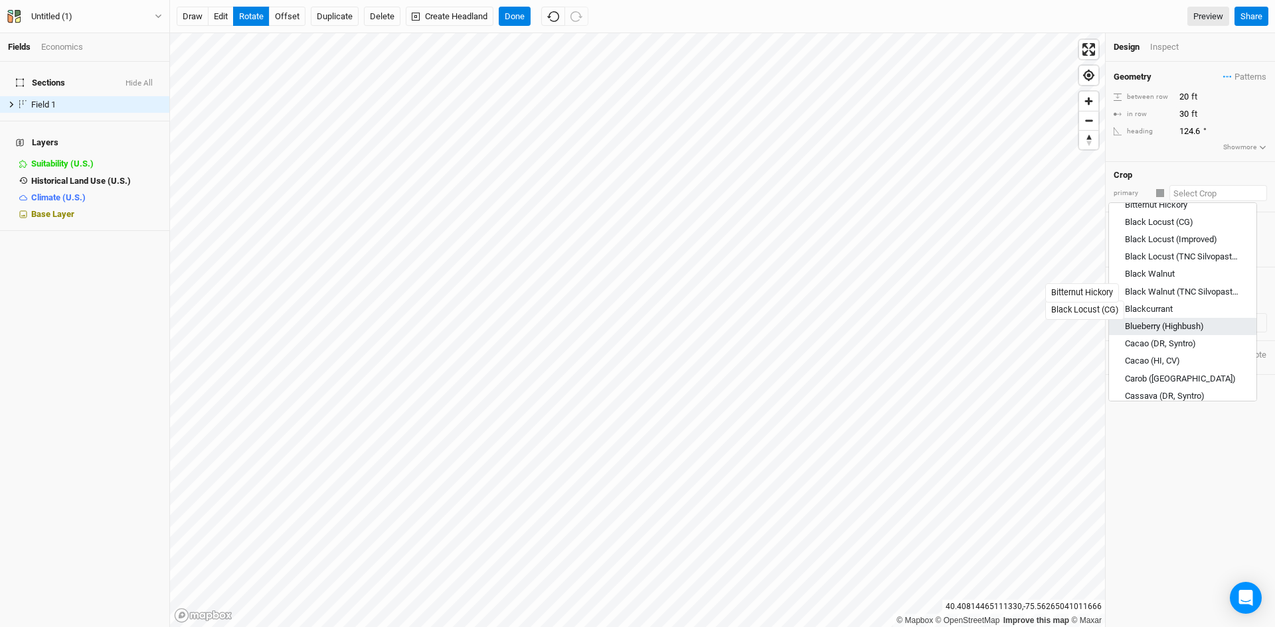
scroll to position [266, 0]
click at [1167, 322] on div "Black Locust (Improved)" at bounding box center [1171, 328] width 92 height 12
type input "Black Locust (Improved)"
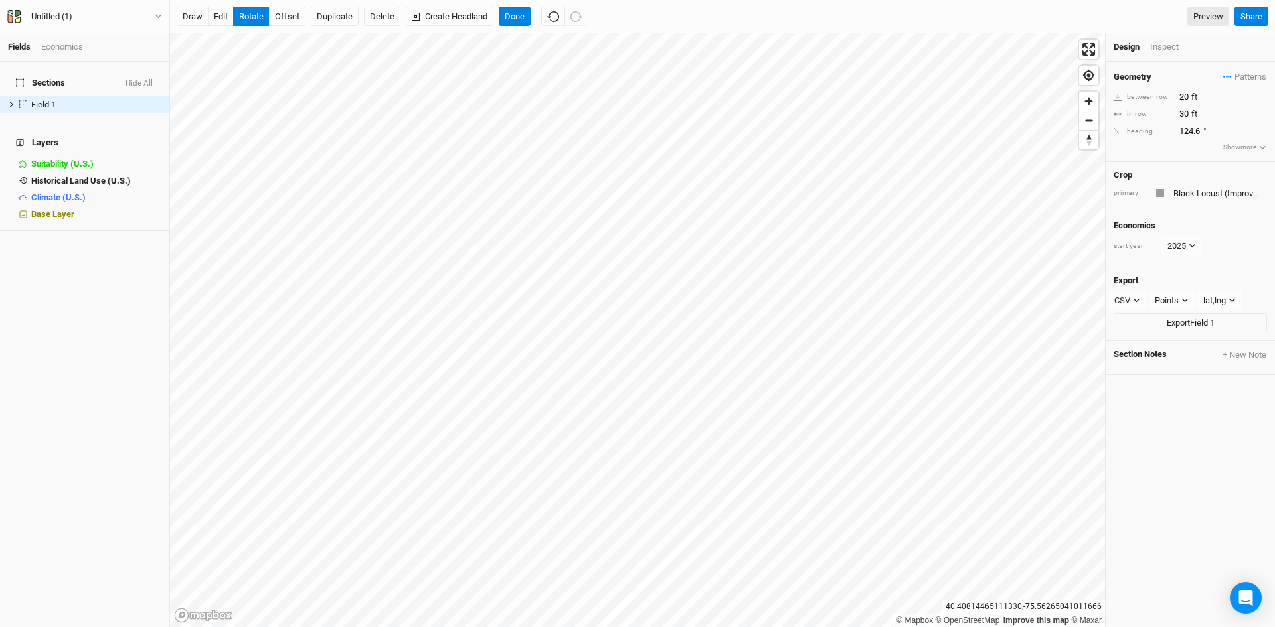
type input "12"
click at [1171, 54] on div "Design Inspect" at bounding box center [1189, 47] width 169 height 29
click at [1171, 47] on div "Inspect" at bounding box center [1173, 47] width 47 height 12
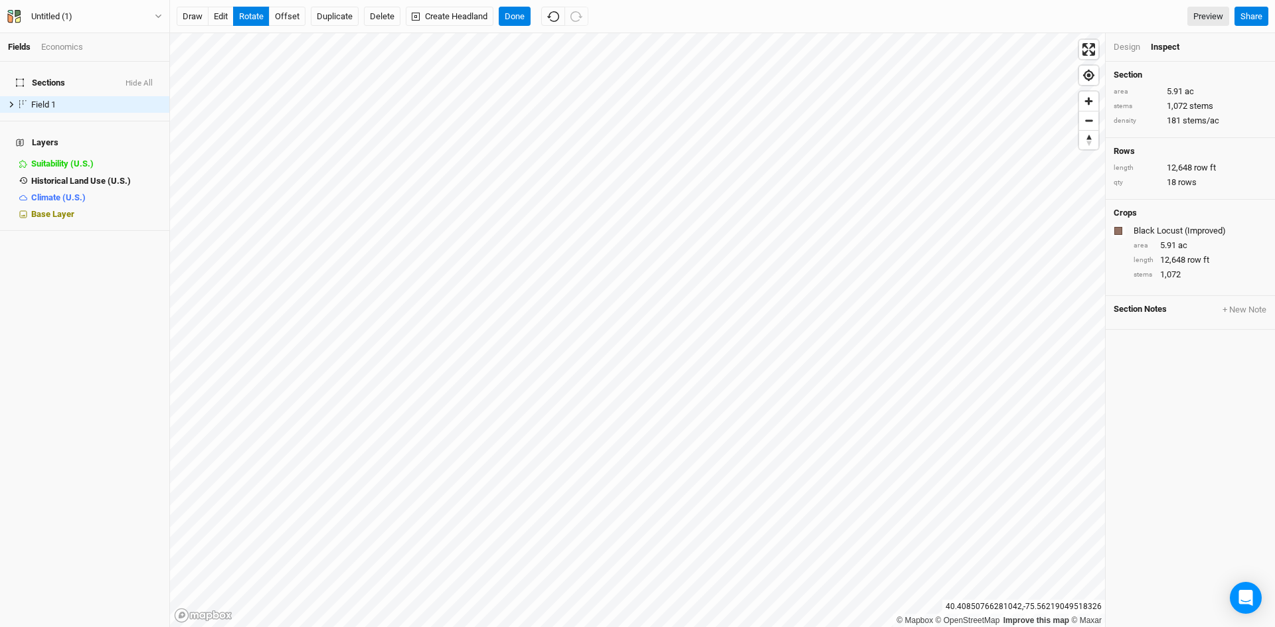
click at [1121, 41] on div "Design" at bounding box center [1126, 47] width 27 height 12
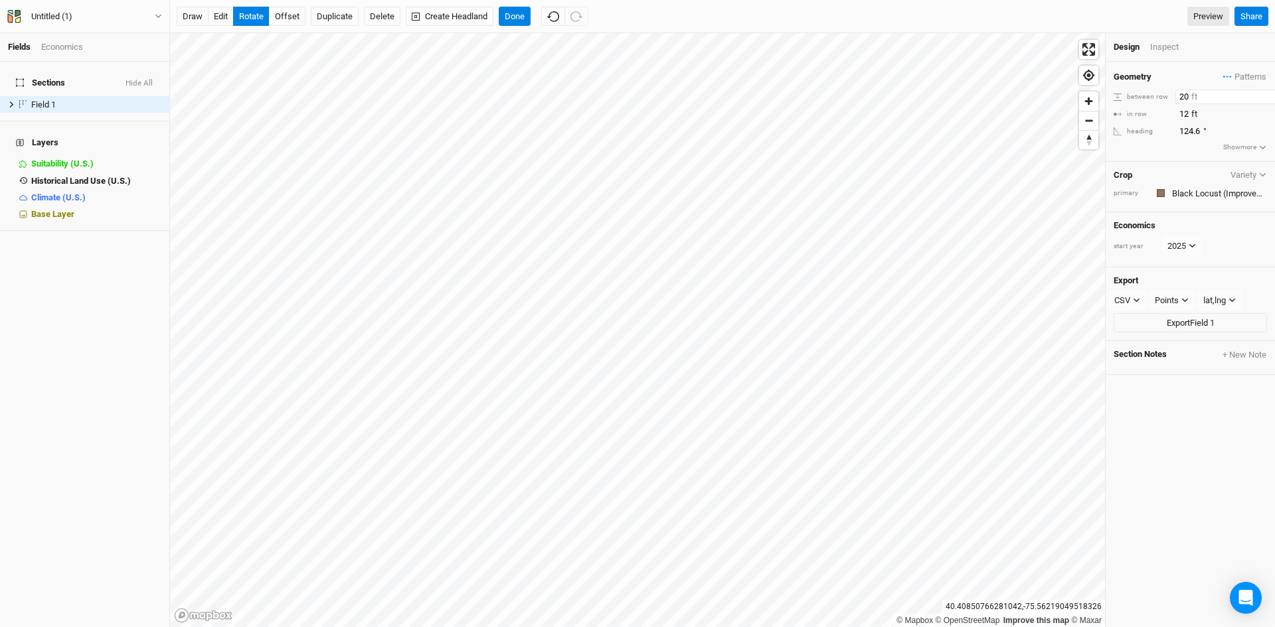
click at [1186, 90] on input "20" at bounding box center [1233, 97] width 116 height 15
type input "10"
click at [1192, 114] on input "12" at bounding box center [1233, 114] width 116 height 15
type input "10"
click at [1165, 51] on div "Inspect" at bounding box center [1173, 47] width 47 height 12
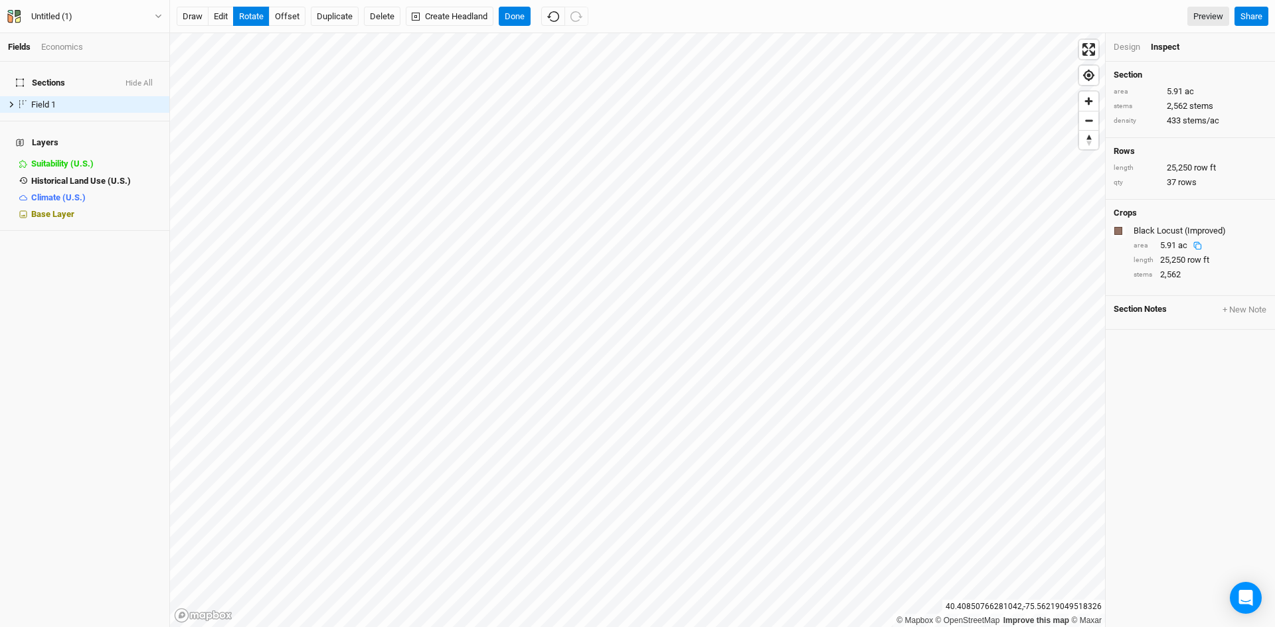
click at [1135, 52] on div "Design" at bounding box center [1126, 47] width 27 height 12
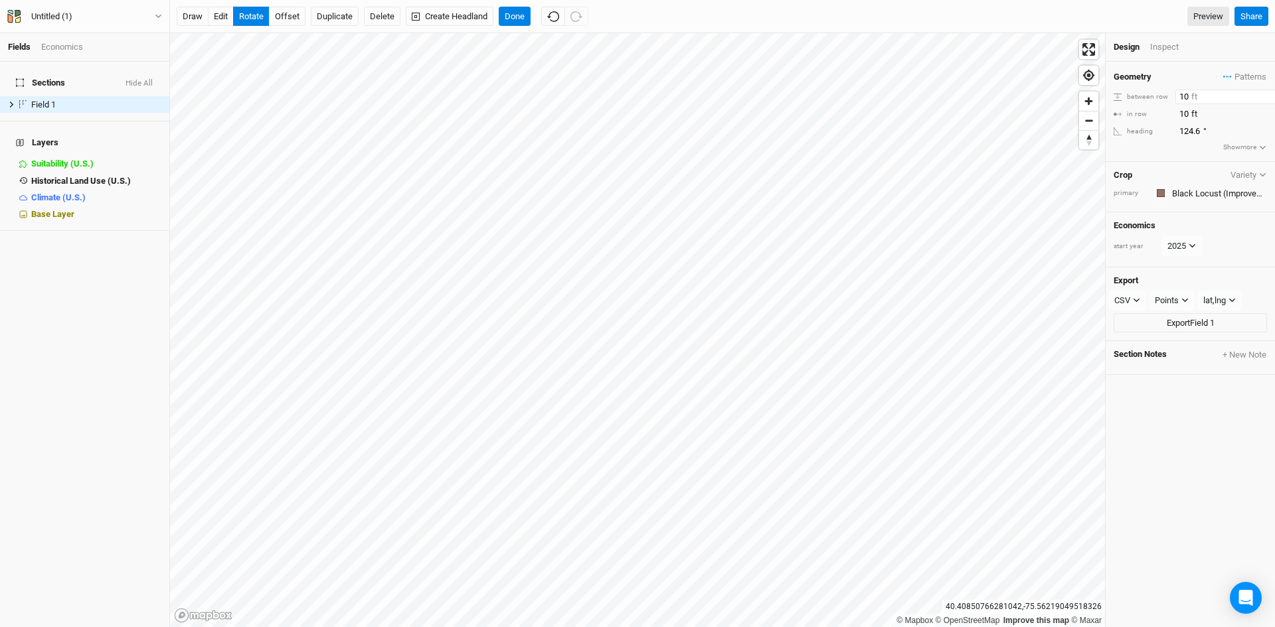
click at [1182, 92] on input "10" at bounding box center [1233, 97] width 116 height 15
type input "20"
click at [1180, 111] on input "10" at bounding box center [1233, 114] width 116 height 15
type input "20"
click at [1179, 42] on div "Inspect" at bounding box center [1173, 47] width 47 height 12
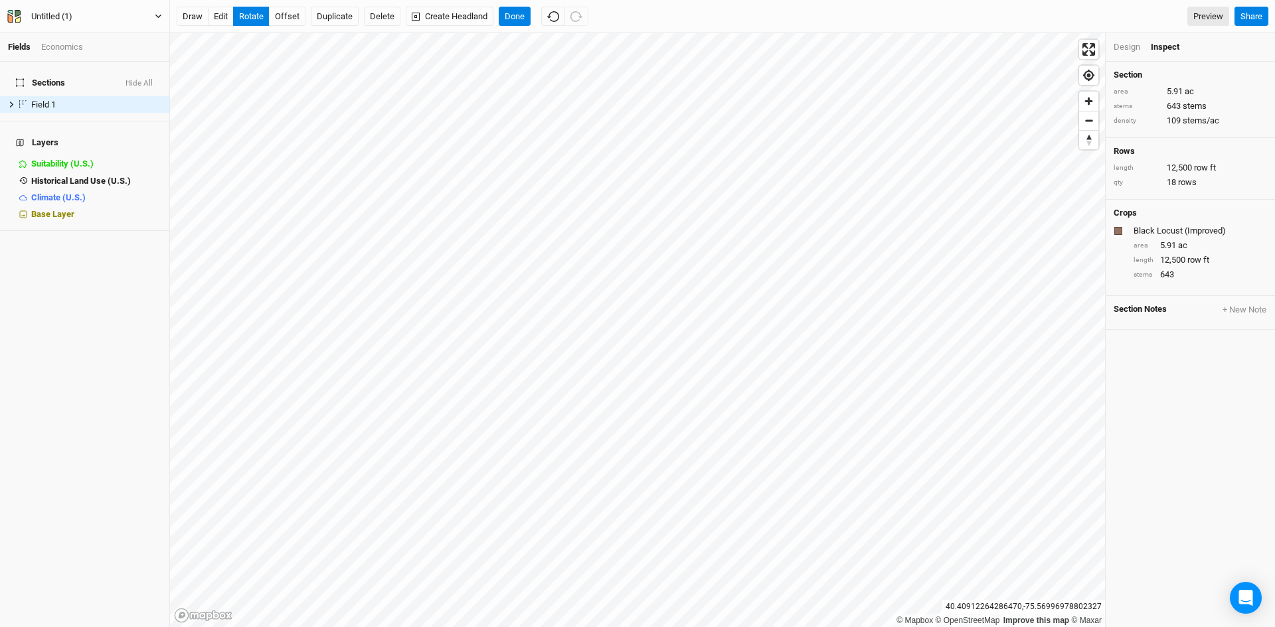
click at [59, 17] on div "Untitled (1)" at bounding box center [51, 16] width 41 height 13
click at [66, 17] on div "Untitled (1)" at bounding box center [51, 16] width 41 height 13
click at [1114, 232] on button "button" at bounding box center [1118, 231] width 15 height 15
click at [1151, 423] on span "Red" at bounding box center [1150, 420] width 19 height 15
click at [1113, 229] on button "button" at bounding box center [1118, 231] width 15 height 15
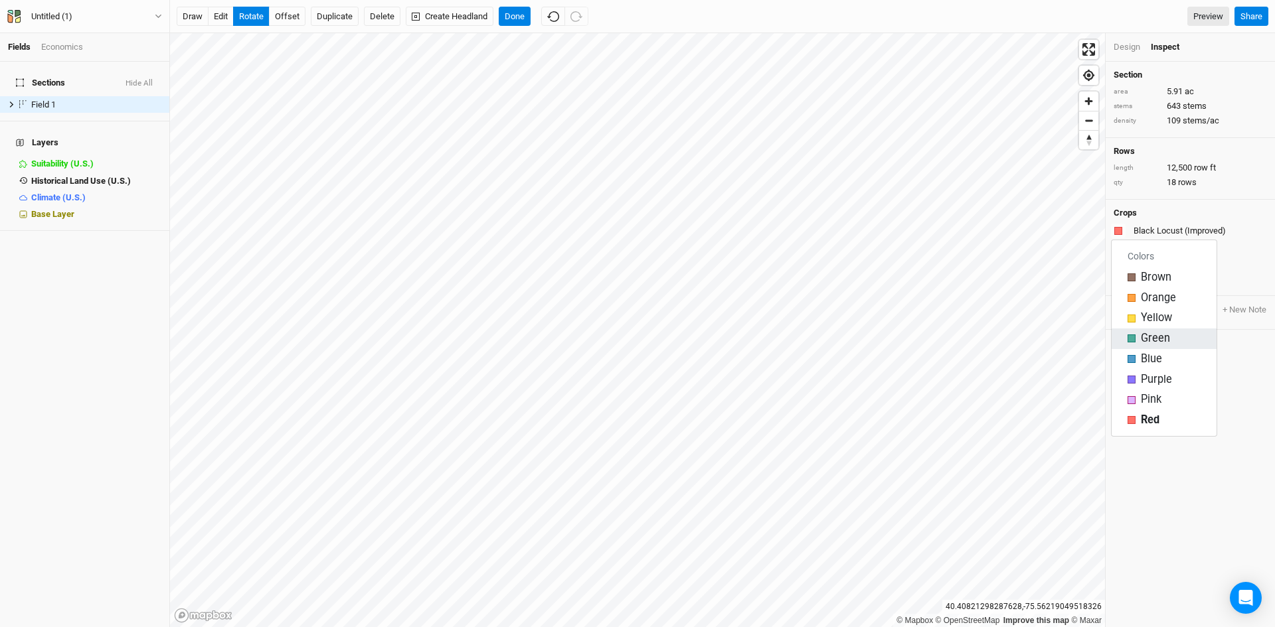
click at [1157, 340] on span "Green" at bounding box center [1155, 338] width 29 height 15
click at [1122, 230] on button "button" at bounding box center [1118, 231] width 15 height 15
click at [1155, 313] on span "Yellow" at bounding box center [1156, 318] width 31 height 15
click at [1131, 48] on div "Design" at bounding box center [1126, 47] width 27 height 12
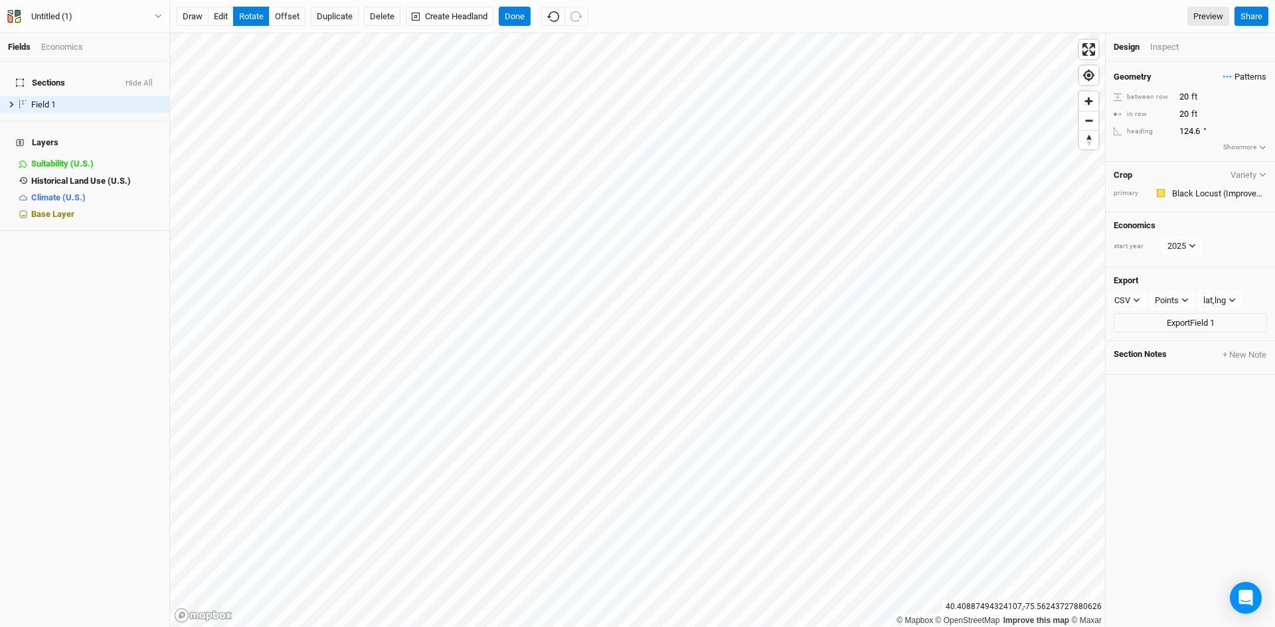
click at [1233, 78] on span "Patterns" at bounding box center [1244, 76] width 43 height 13
click at [1194, 403] on div "Geometry Patterns between row 20 ft in row 20 ft heading 124.6 ° Show more Crop…" at bounding box center [1189, 345] width 169 height 566
type input "124.6"
click at [525, 17] on button "Done" at bounding box center [515, 17] width 32 height 20
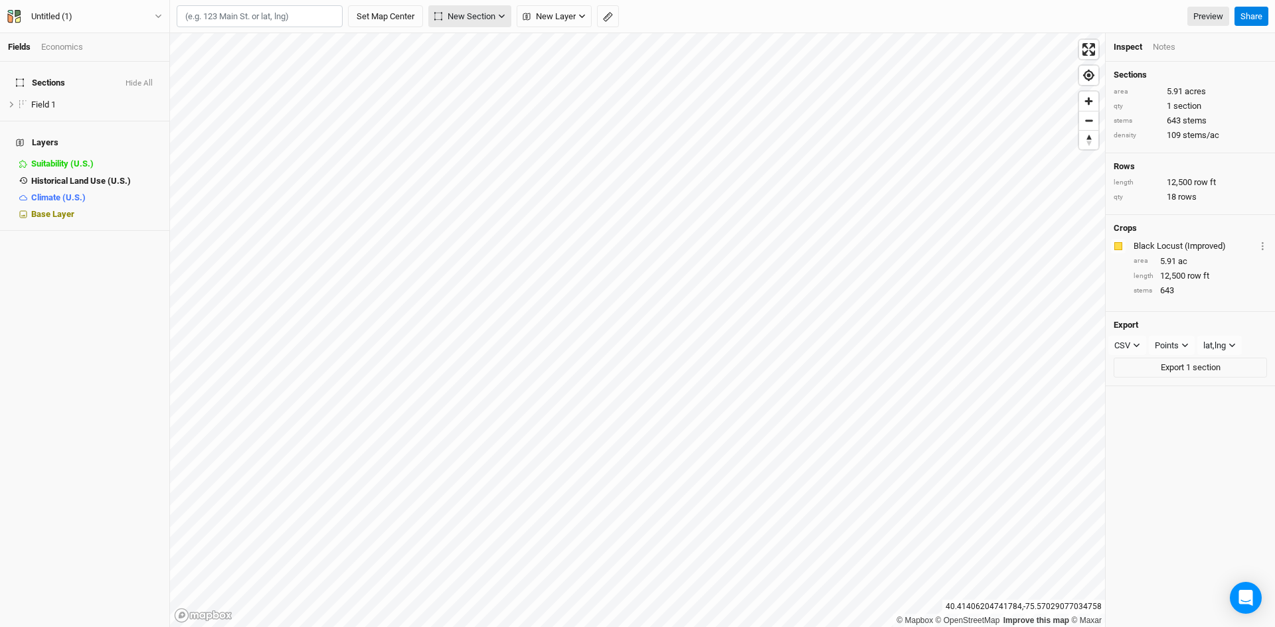
click at [488, 12] on span "New Section" at bounding box center [464, 16] width 61 height 13
click at [487, 46] on button "Grid" at bounding box center [482, 45] width 105 height 21
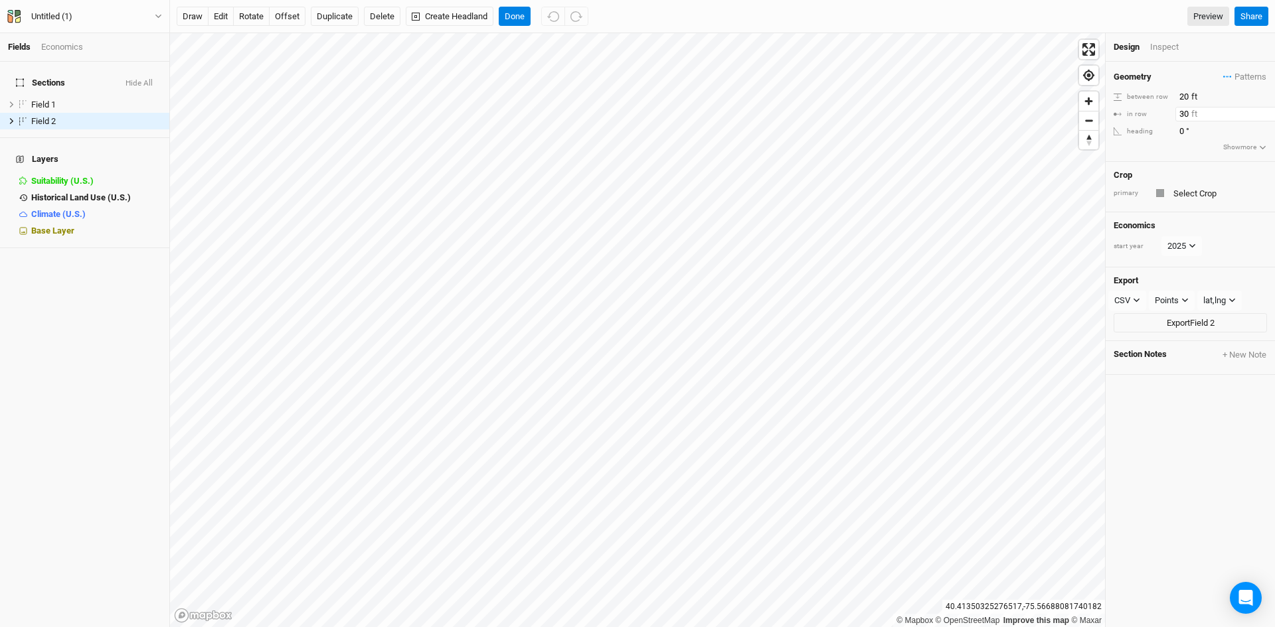
click at [1181, 115] on input "30" at bounding box center [1233, 114] width 116 height 15
type input "10"
click at [260, 14] on button "rotate" at bounding box center [251, 17] width 37 height 20
type input "27.9"
click at [321, 14] on button "Duplicate" at bounding box center [335, 17] width 48 height 20
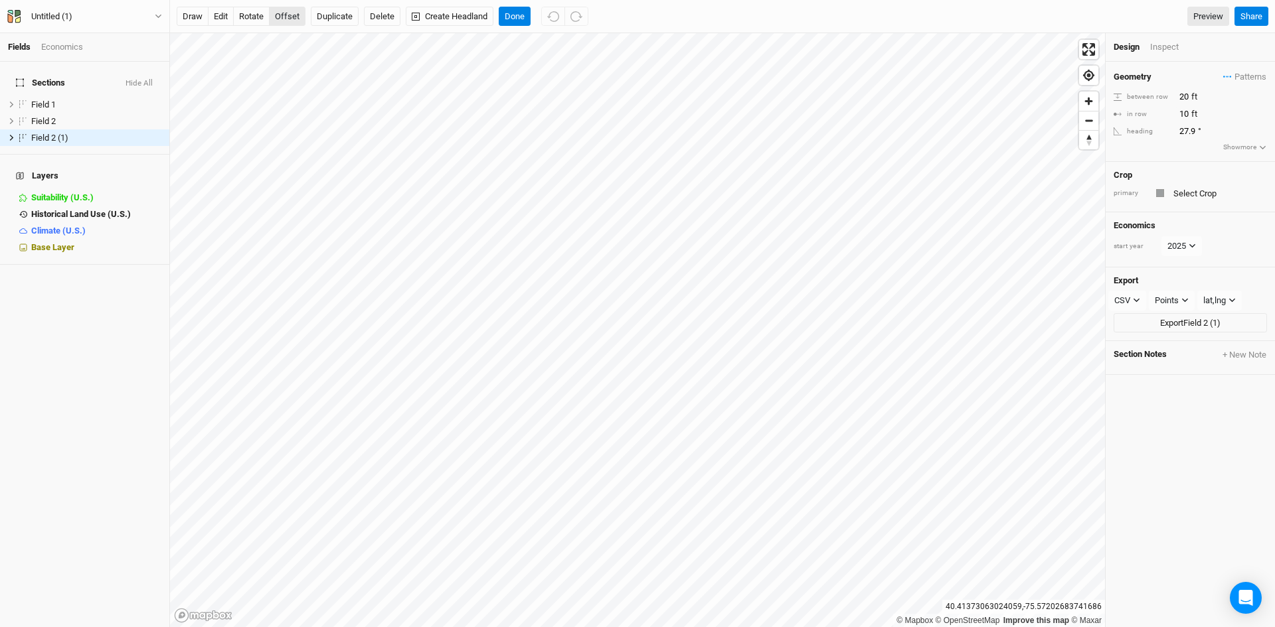
click at [288, 17] on button "offset" at bounding box center [287, 17] width 37 height 20
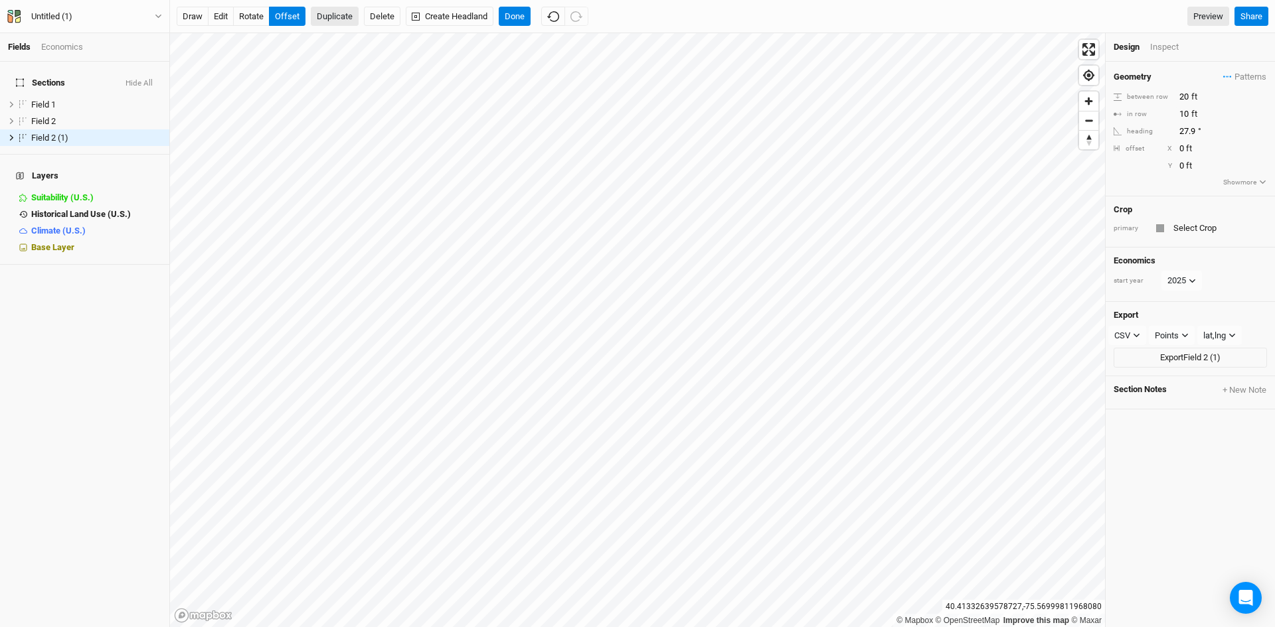
click at [332, 23] on button "Duplicate" at bounding box center [335, 17] width 48 height 20
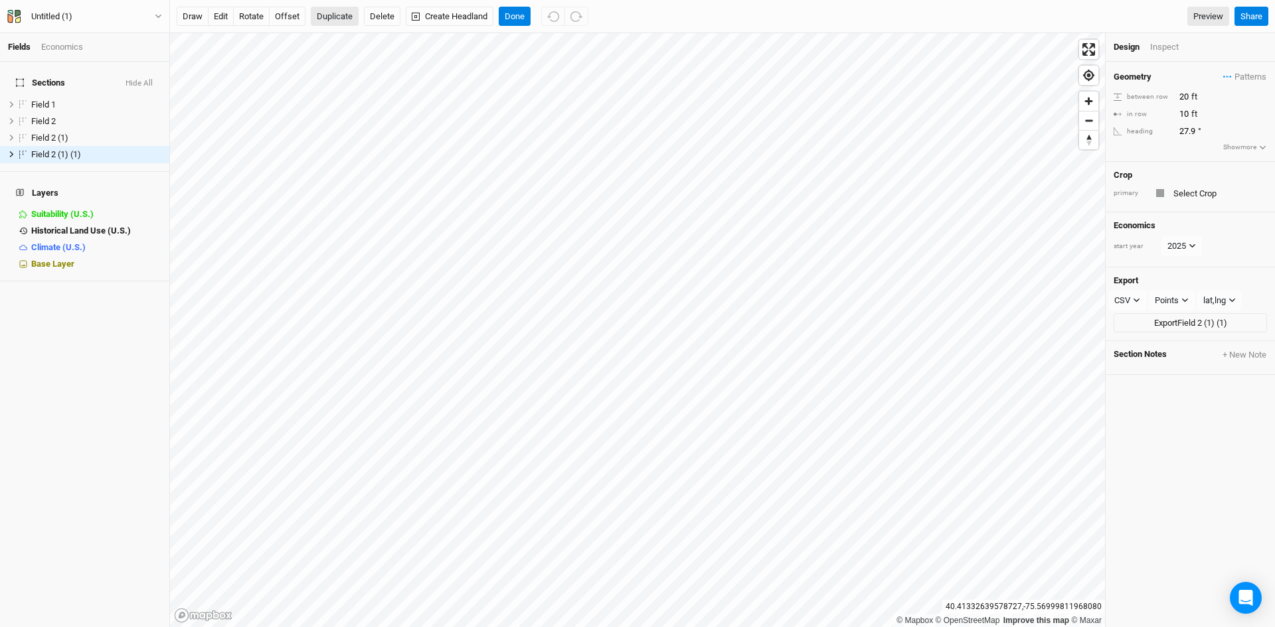
click at [332, 23] on button "Duplicate" at bounding box center [335, 17] width 48 height 20
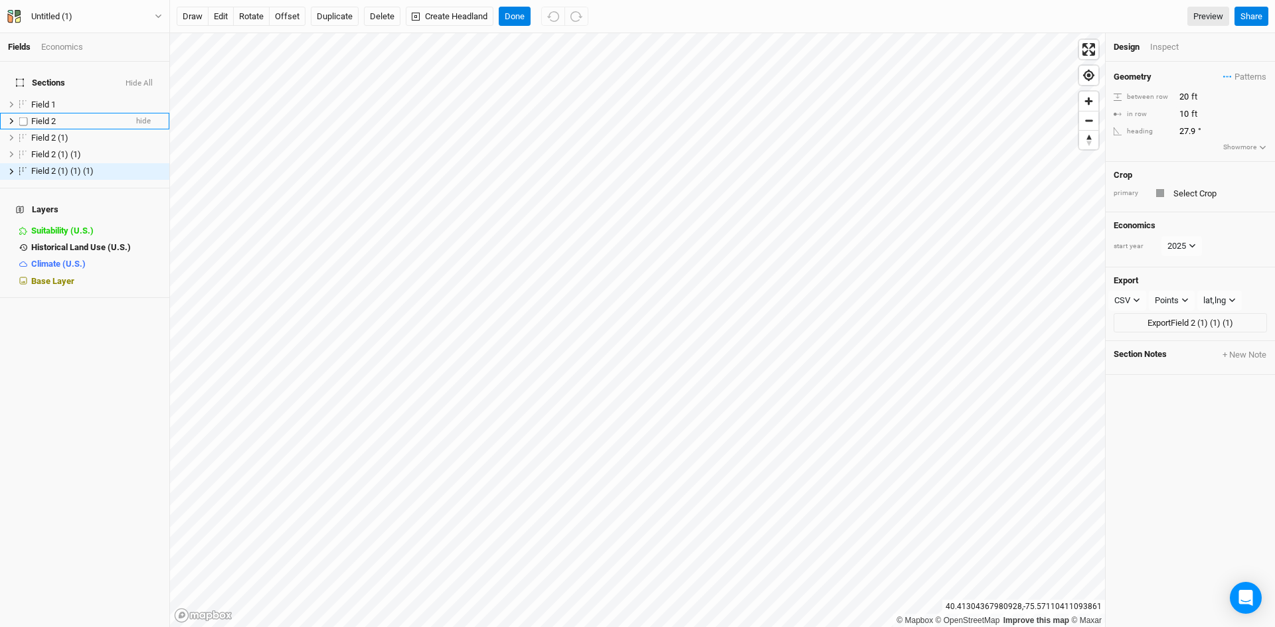
click at [44, 116] on span "Field 2" at bounding box center [43, 121] width 25 height 10
drag, startPoint x: 57, startPoint y: 133, endPoint x: 44, endPoint y: 119, distance: 19.7
click at [44, 119] on li "Field 2 hide" at bounding box center [84, 121] width 169 height 17
click at [39, 133] on span "Field 2 (1)" at bounding box center [49, 138] width 37 height 10
click at [27, 129] on label at bounding box center [23, 137] width 17 height 17
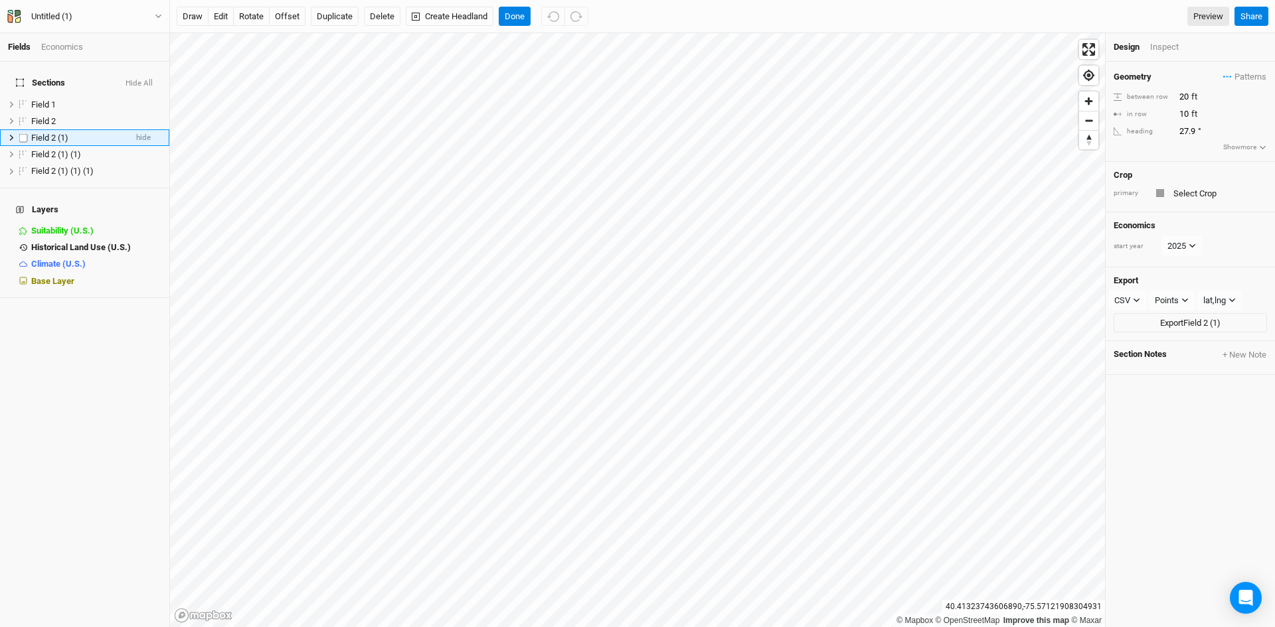
click at [27, 133] on input "checkbox" at bounding box center [23, 137] width 9 height 9
checkbox input "true"
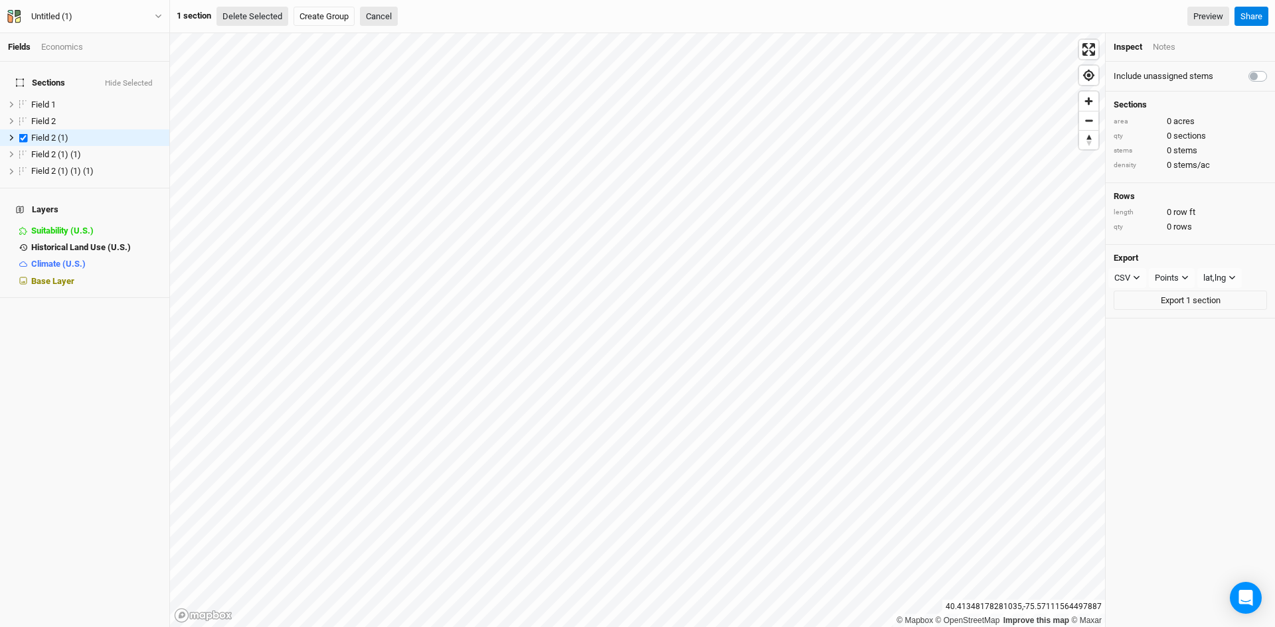
click at [271, 15] on button "Delete Selected" at bounding box center [252, 17] width 72 height 20
click at [22, 147] on label at bounding box center [23, 154] width 17 height 17
click at [22, 150] on input "checkbox" at bounding box center [23, 154] width 9 height 9
checkbox input "true"
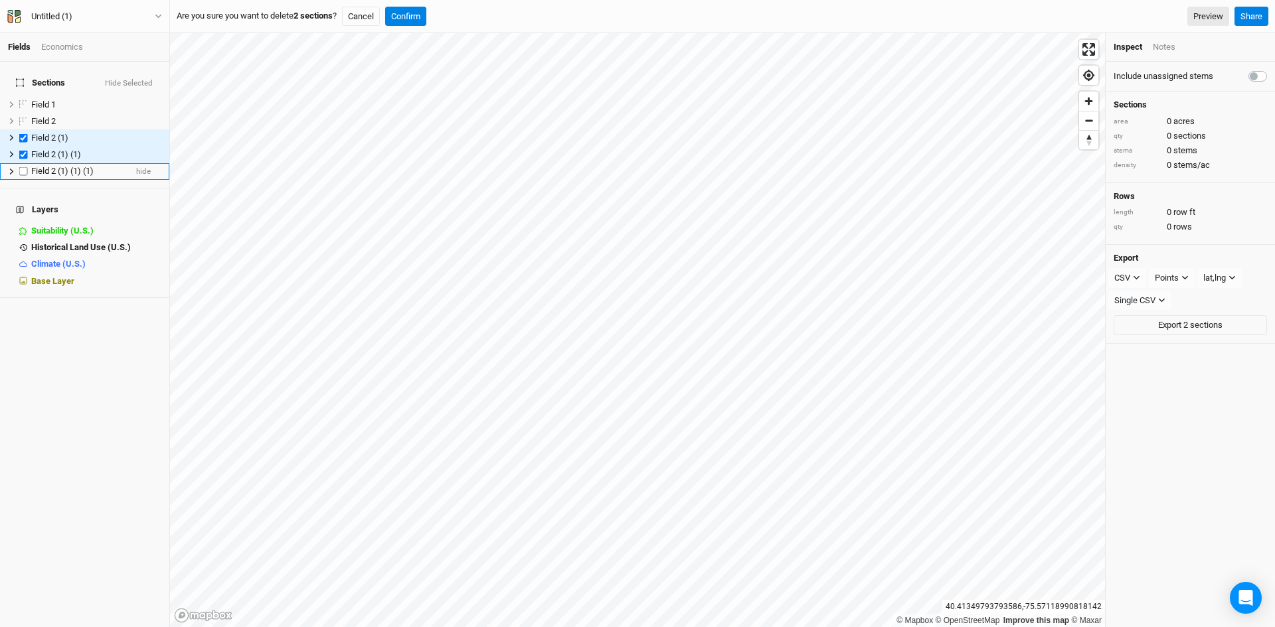
click at [23, 163] on label at bounding box center [23, 171] width 17 height 17
click at [23, 167] on input "checkbox" at bounding box center [23, 171] width 9 height 9
checkbox input "true"
click at [423, 17] on button "Confirm" at bounding box center [405, 17] width 41 height 20
